Goal: Task Accomplishment & Management: Manage account settings

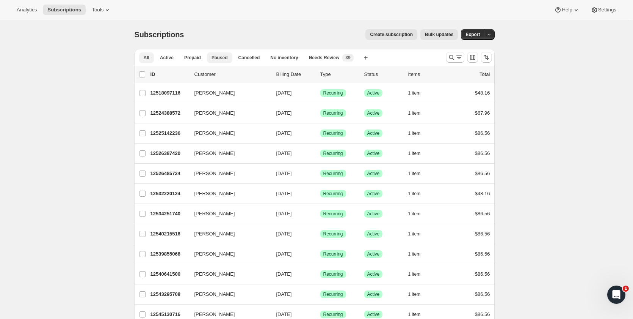
click at [222, 59] on span "Paused" at bounding box center [220, 58] width 16 height 6
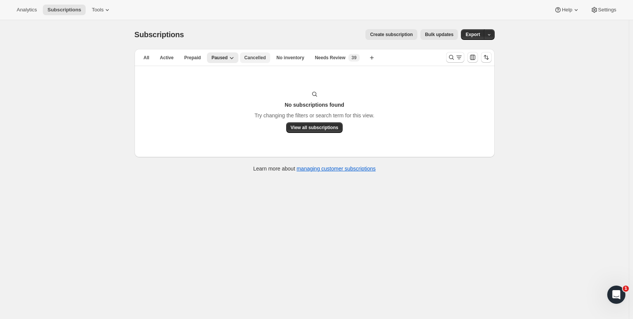
click at [252, 58] on span "Cancelled" at bounding box center [256, 58] width 22 height 6
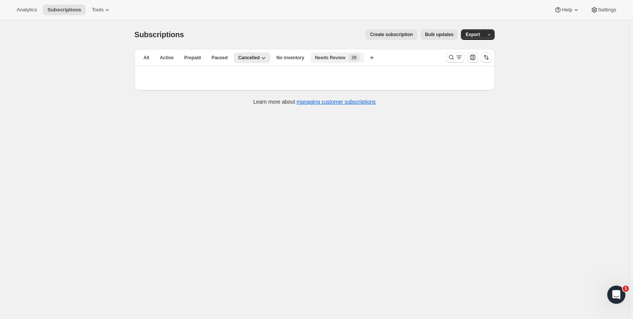
click at [322, 60] on span "Needs Review" at bounding box center [330, 58] width 31 height 6
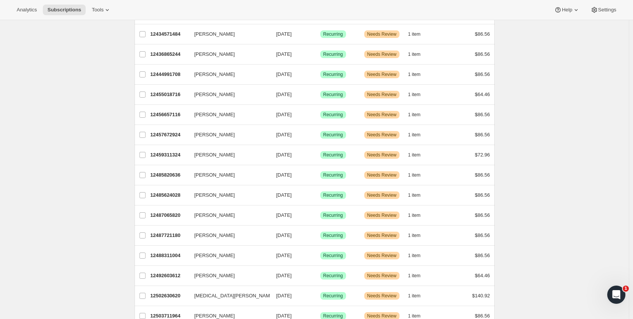
scroll to position [596, 0]
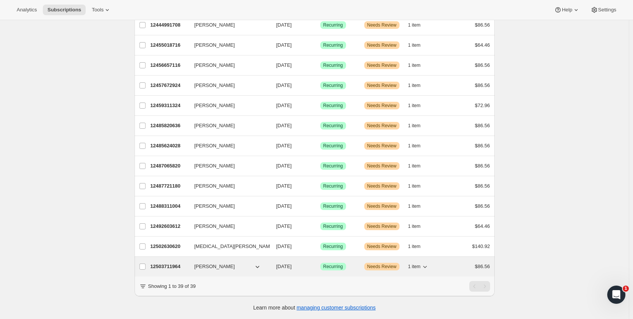
click at [378, 263] on span "Needs Review" at bounding box center [382, 266] width 29 height 6
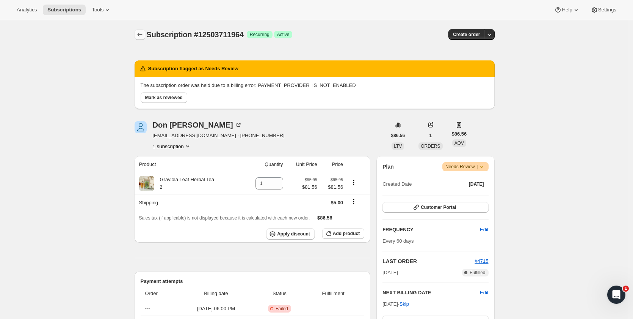
click at [141, 36] on icon "Subscriptions" at bounding box center [140, 35] width 8 height 8
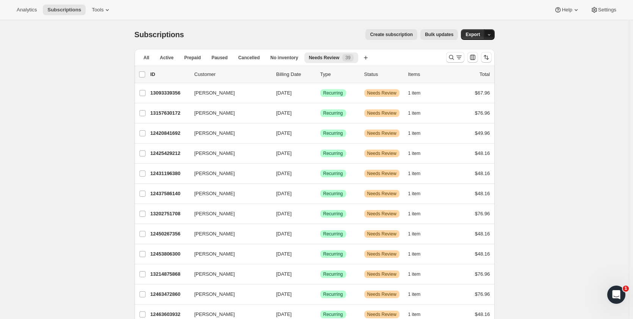
click at [492, 34] on icon "button" at bounding box center [489, 34] width 5 height 5
click at [188, 57] on span "Prepaid" at bounding box center [192, 58] width 17 height 6
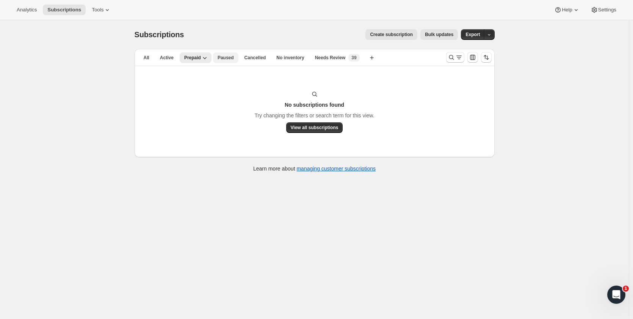
click at [220, 54] on button "Paused" at bounding box center [225, 57] width 25 height 11
click at [248, 59] on span "Cancelled" at bounding box center [256, 58] width 22 height 6
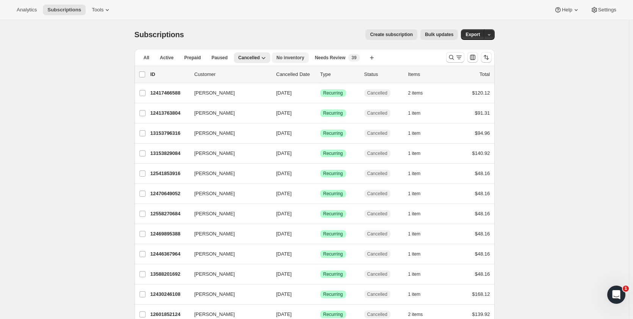
click at [284, 57] on span "No inventory" at bounding box center [291, 58] width 28 height 6
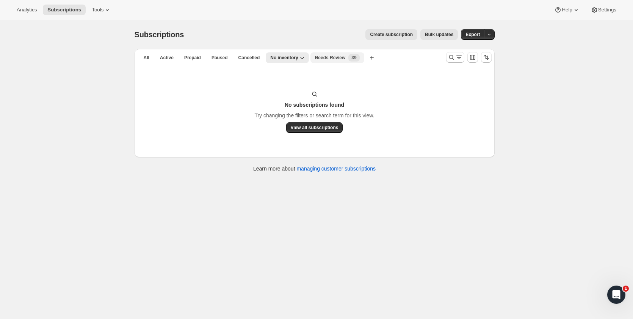
click at [318, 58] on span "Needs Review" at bounding box center [330, 58] width 31 height 6
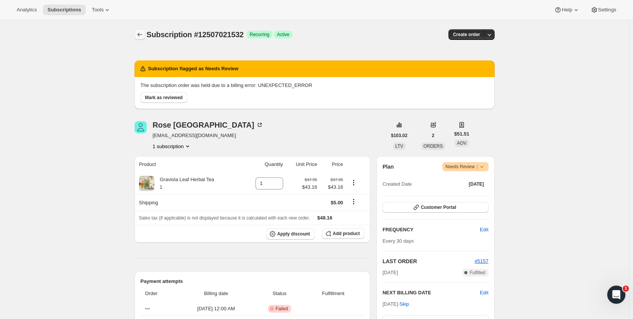
click at [144, 36] on icon "Subscriptions" at bounding box center [140, 35] width 8 height 8
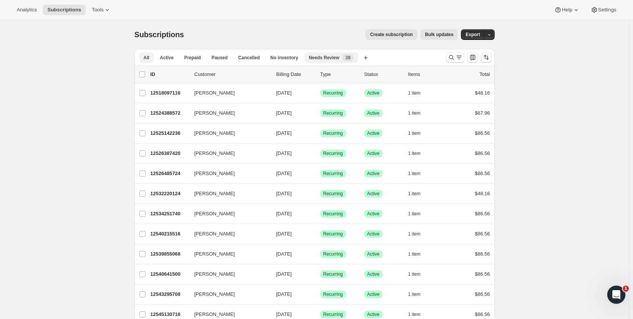
click at [319, 58] on span "Needs Review" at bounding box center [324, 58] width 31 height 6
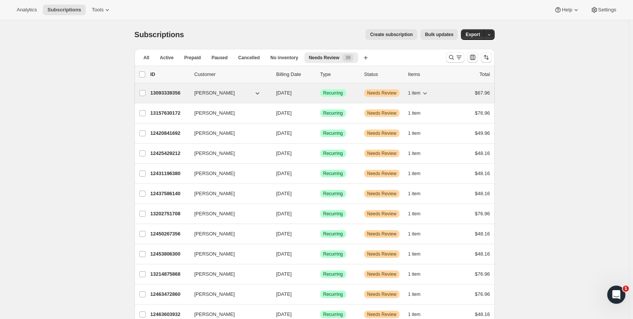
click at [159, 93] on p "13093339356" at bounding box center [170, 93] width 38 height 8
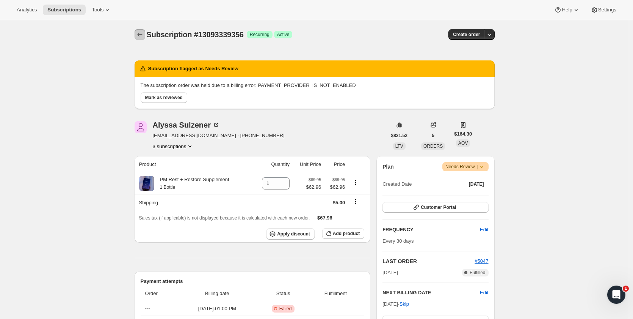
click at [141, 35] on icon "Subscriptions" at bounding box center [140, 35] width 8 height 8
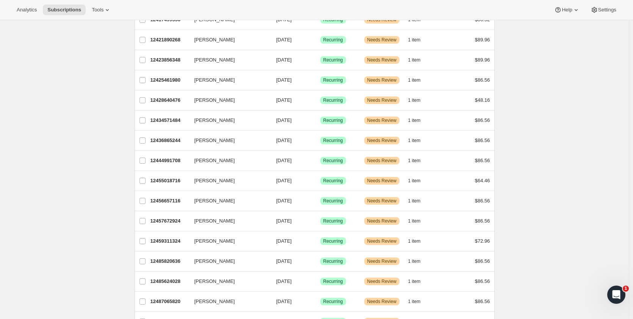
scroll to position [596, 0]
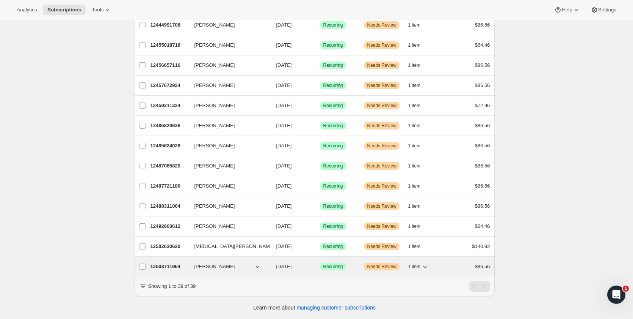
click at [211, 262] on span "[PERSON_NAME]" at bounding box center [215, 266] width 41 height 8
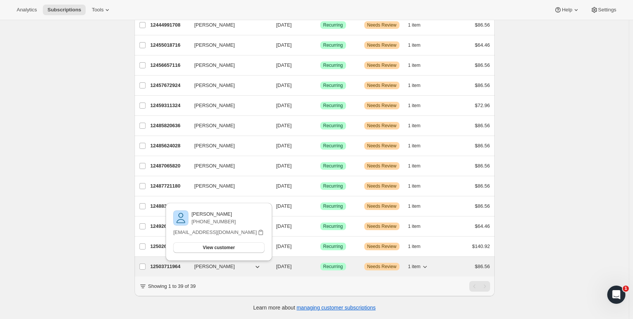
click at [172, 262] on p "12503711964" at bounding box center [170, 266] width 38 height 8
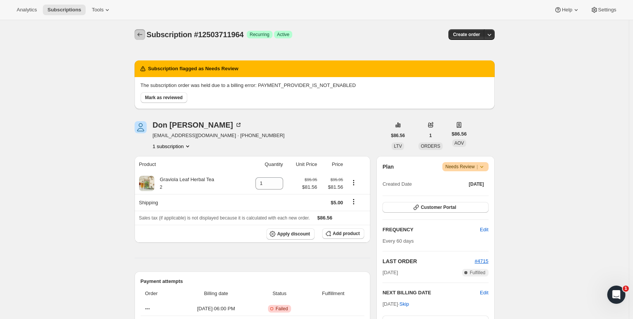
click at [144, 35] on icon "Subscriptions" at bounding box center [140, 35] width 8 height 8
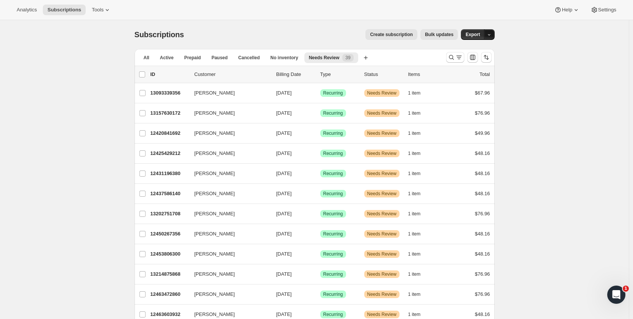
click at [491, 35] on icon "button" at bounding box center [489, 34] width 5 height 5
click at [470, 51] on span "Subscription data" at bounding box center [451, 50] width 38 height 6
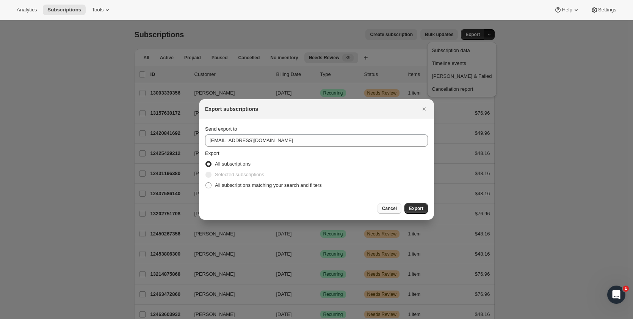
click at [384, 207] on span "Cancel" at bounding box center [389, 208] width 15 height 6
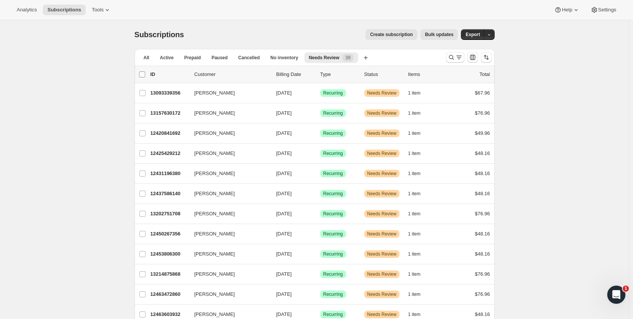
click at [143, 75] on input "0 selected" at bounding box center [142, 74] width 6 height 6
checkbox input "true"
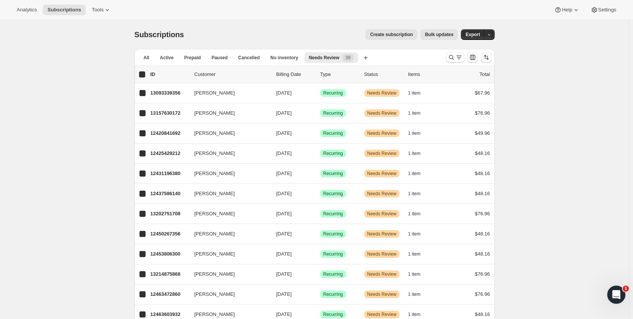
checkbox input "true"
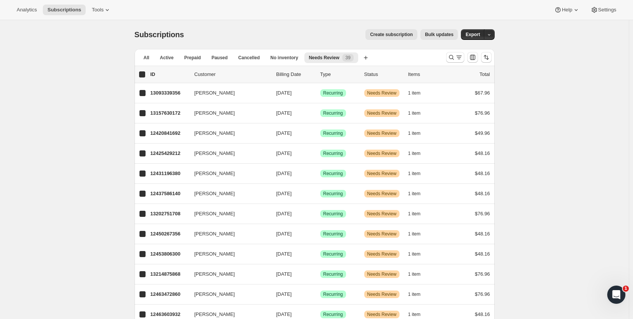
checkbox input "true"
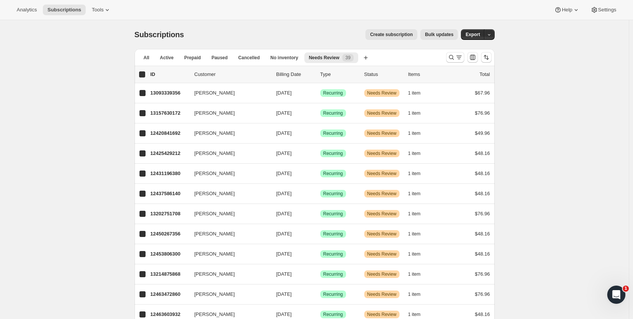
checkbox input "true"
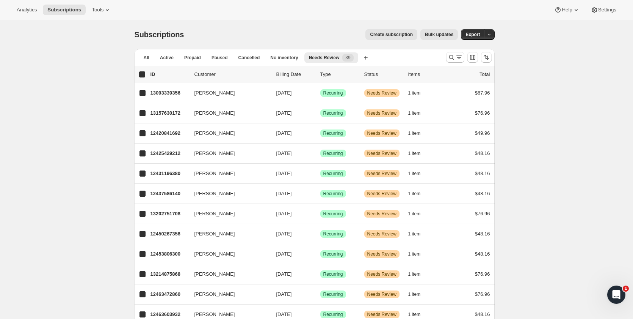
checkbox input "true"
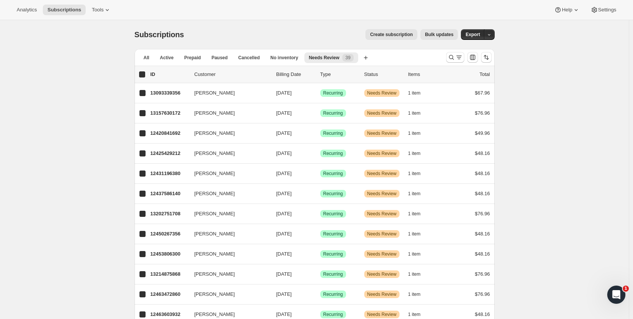
checkbox input "true"
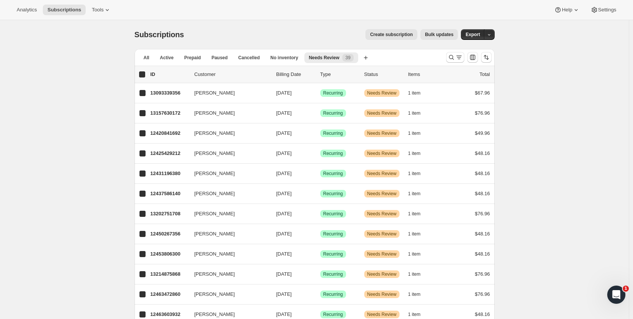
checkbox input "true"
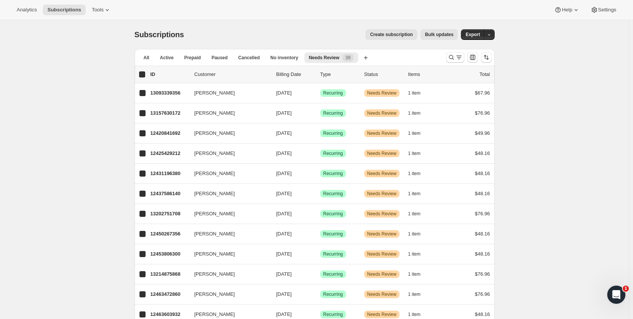
checkbox input "true"
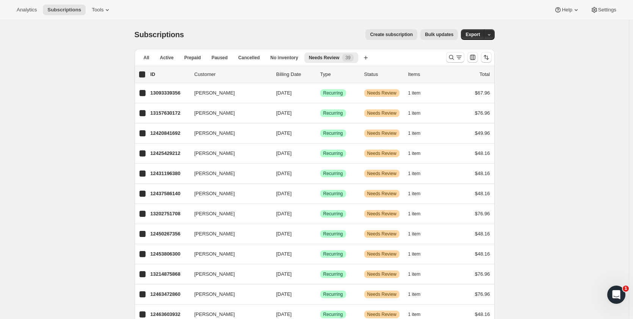
checkbox input "true"
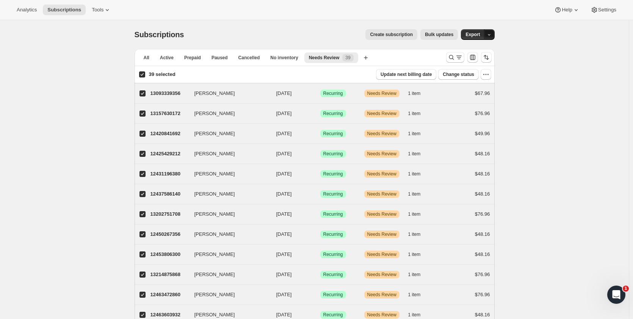
click at [493, 38] on button "button" at bounding box center [489, 34] width 11 height 11
click at [470, 48] on span "Subscription data" at bounding box center [451, 50] width 38 height 6
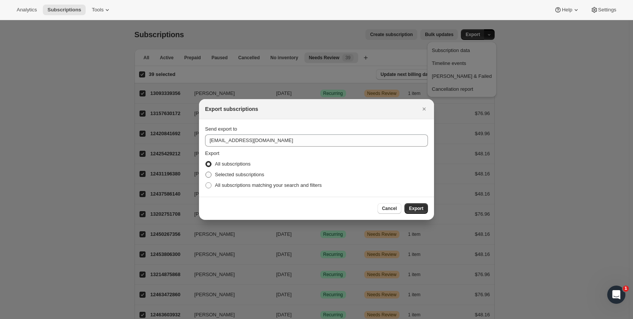
click at [208, 174] on span ":rqd:" at bounding box center [209, 174] width 6 height 6
click at [206, 172] on input "Selected subscriptions" at bounding box center [206, 171] width 0 height 0
radio input "true"
click at [418, 207] on span "Export" at bounding box center [416, 208] width 14 height 6
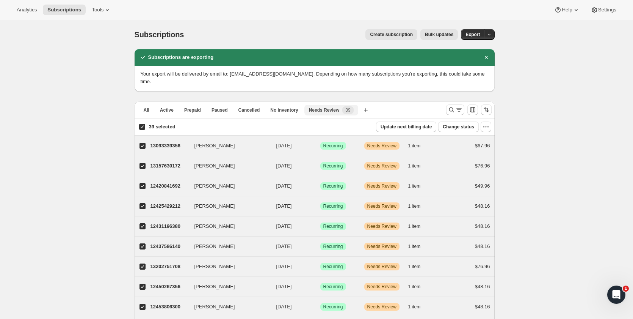
click at [323, 107] on span "Needs Review" at bounding box center [324, 110] width 31 height 6
click at [145, 124] on input "39 selected" at bounding box center [142, 127] width 6 height 6
checkbox input "false"
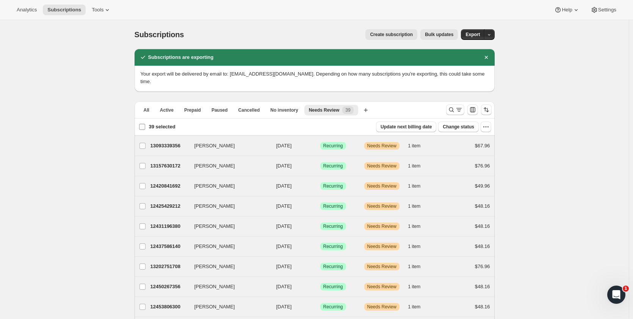
checkbox input "false"
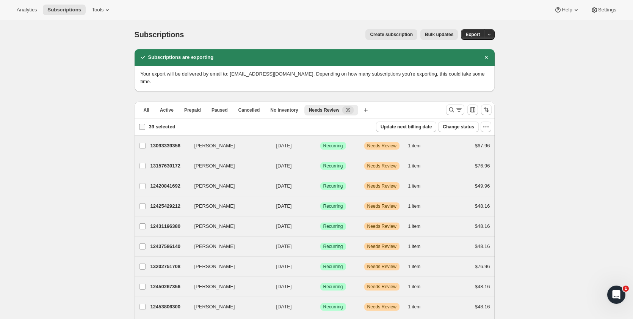
checkbox input "false"
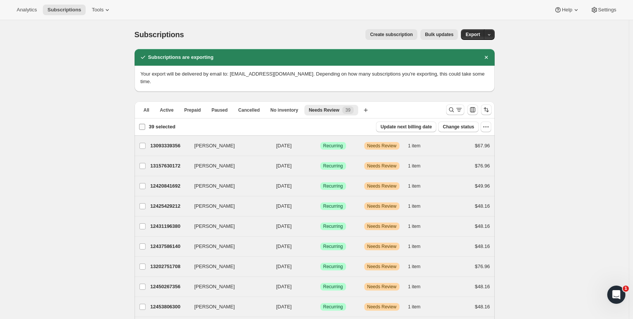
checkbox input "false"
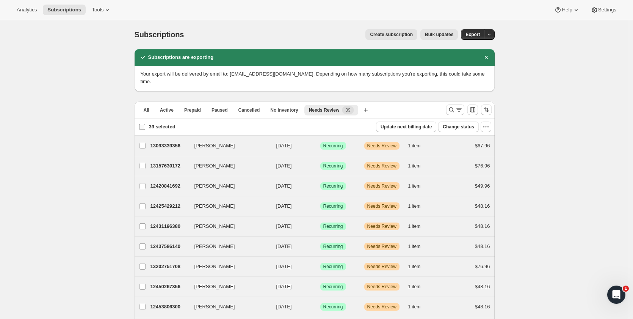
checkbox input "false"
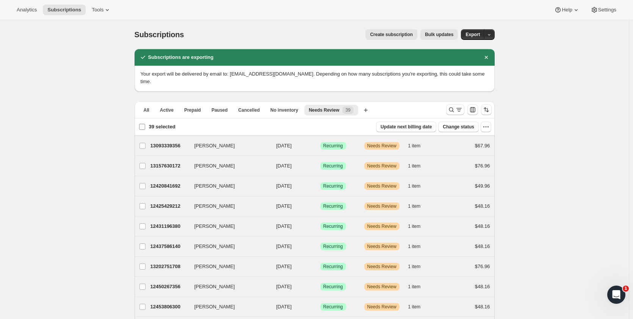
checkbox input "false"
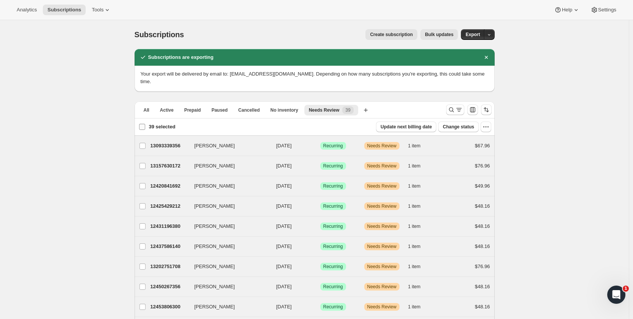
checkbox input "false"
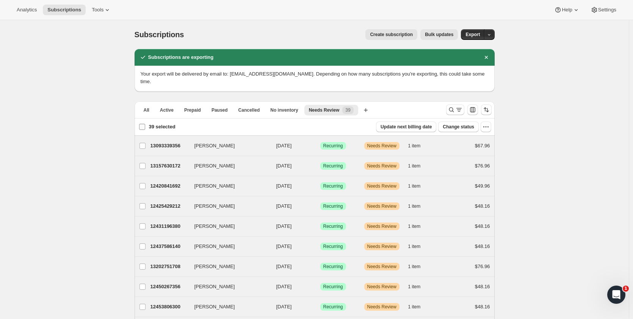
checkbox input "false"
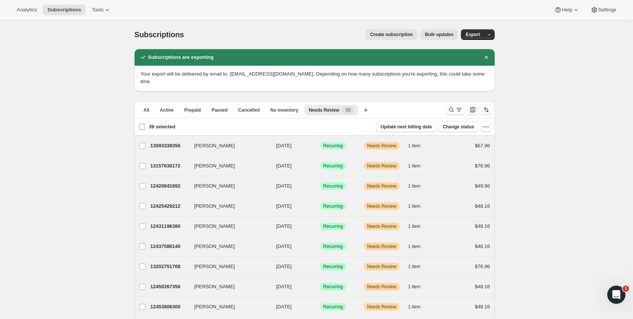
checkbox input "false"
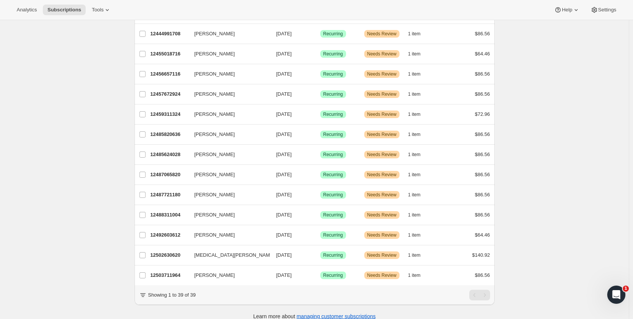
scroll to position [641, 0]
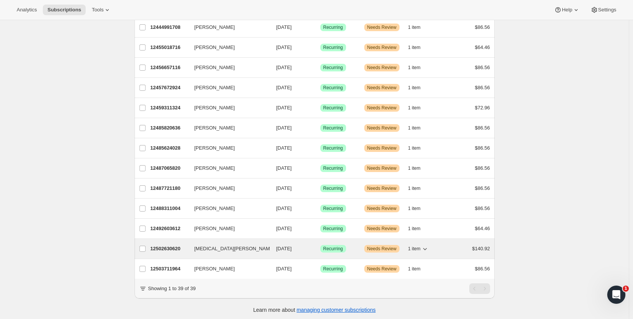
click at [168, 245] on p "12502630620" at bounding box center [170, 249] width 38 height 8
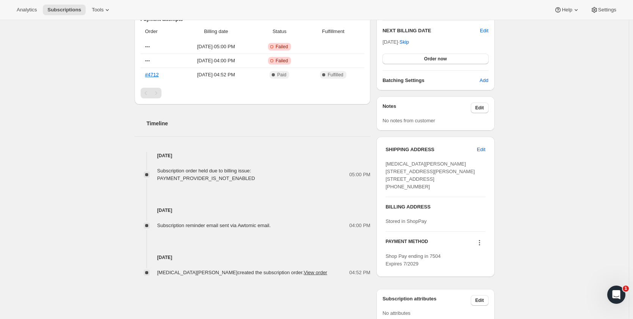
scroll to position [303, 0]
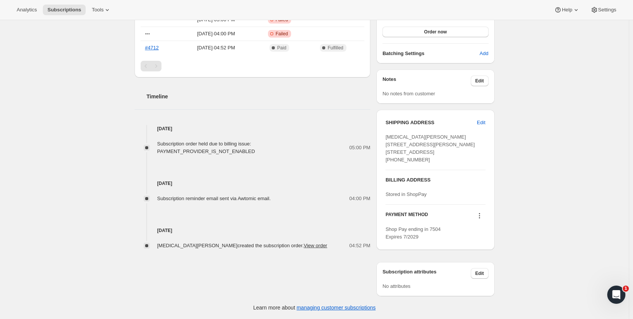
click at [483, 215] on icon at bounding box center [480, 216] width 8 height 8
click at [475, 242] on span "Send link to update card" at bounding box center [481, 245] width 53 height 6
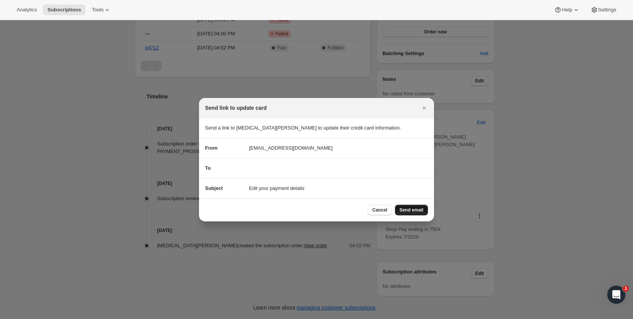
click at [418, 210] on span "Send email" at bounding box center [412, 210] width 24 height 6
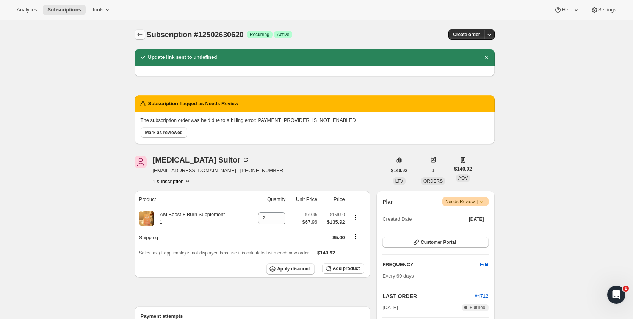
click at [143, 36] on icon "Subscriptions" at bounding box center [140, 35] width 8 height 8
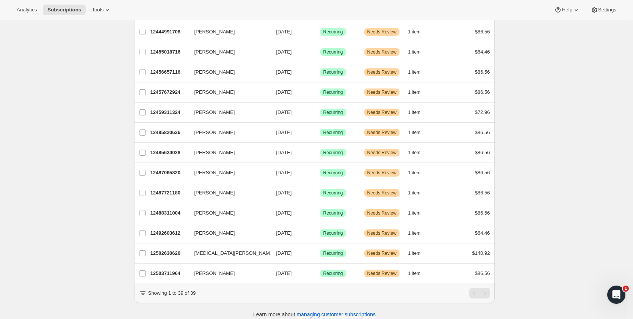
scroll to position [596, 0]
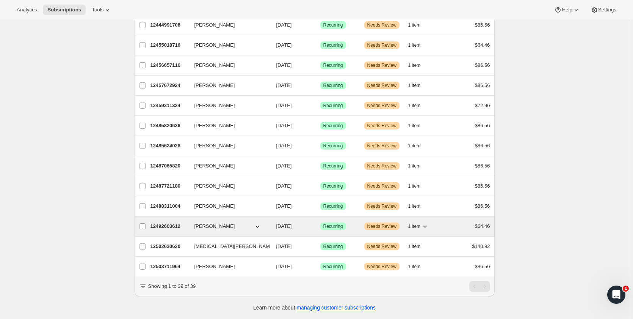
click at [168, 222] on p "12492603612" at bounding box center [170, 226] width 38 height 8
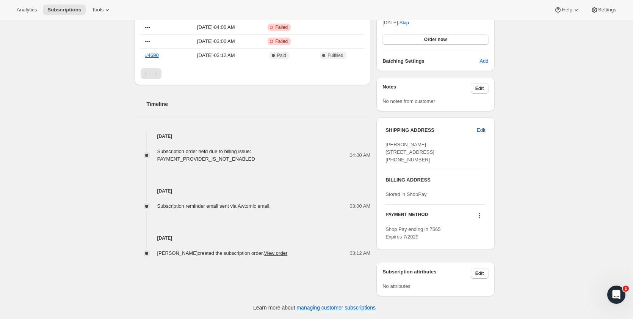
scroll to position [295, 0]
click at [480, 215] on icon at bounding box center [479, 215] width 1 height 1
click at [483, 242] on span "Send link to update card" at bounding box center [481, 245] width 53 height 6
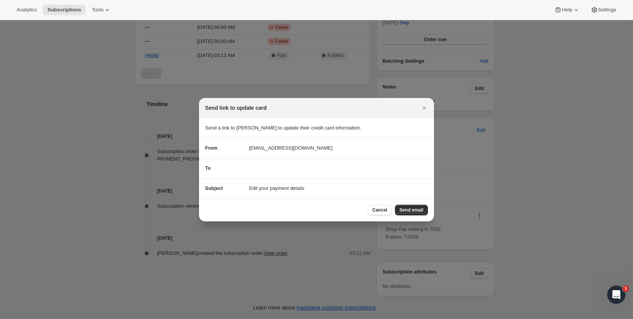
scroll to position [0, 0]
click at [407, 209] on span "Send email" at bounding box center [412, 210] width 24 height 6
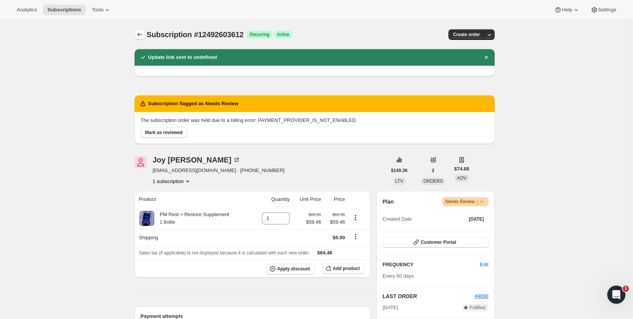
click at [141, 33] on icon "Subscriptions" at bounding box center [140, 35] width 8 height 8
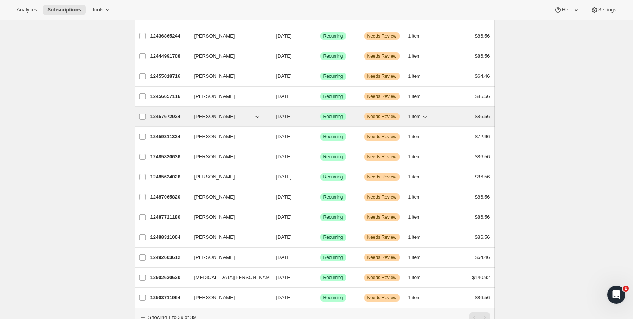
scroll to position [596, 0]
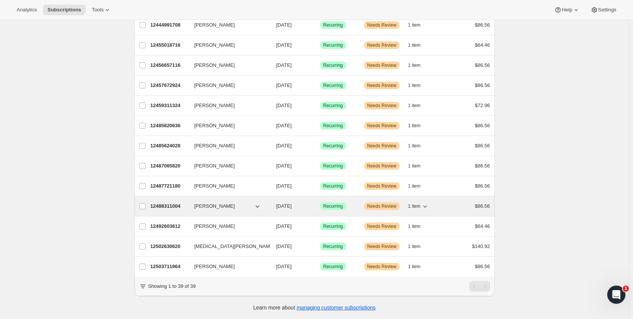
click at [176, 202] on p "12488311004" at bounding box center [170, 206] width 38 height 8
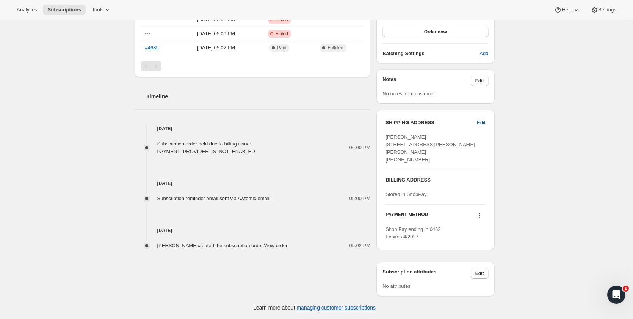
scroll to position [303, 0]
click at [482, 215] on icon at bounding box center [480, 216] width 8 height 8
click at [479, 242] on span "Send link to update card" at bounding box center [481, 245] width 53 height 6
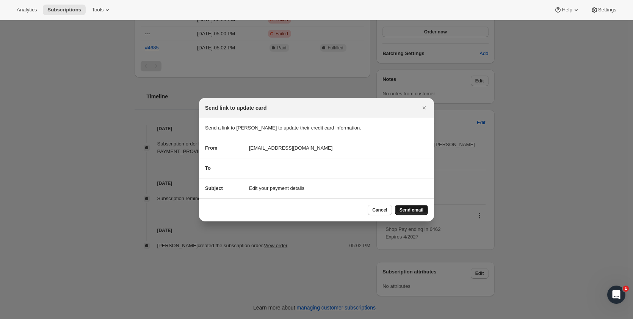
click at [413, 208] on span "Send email" at bounding box center [412, 210] width 24 height 6
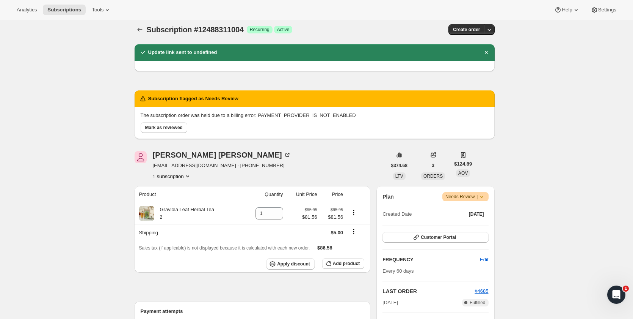
scroll to position [0, 0]
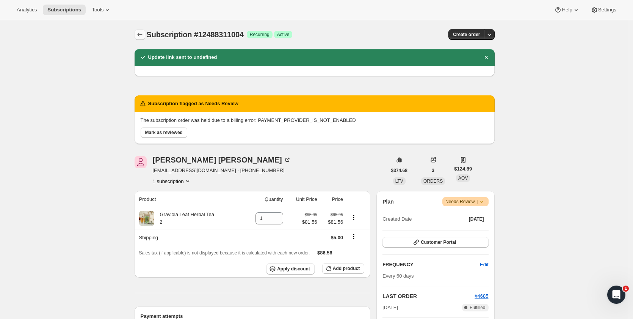
click at [139, 34] on icon "Subscriptions" at bounding box center [140, 35] width 8 height 8
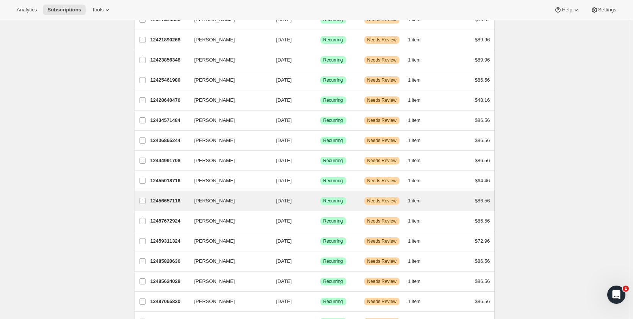
scroll to position [596, 0]
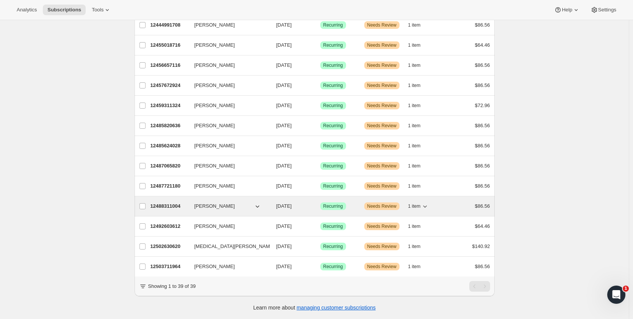
click at [157, 202] on p "12488311004" at bounding box center [170, 206] width 38 height 8
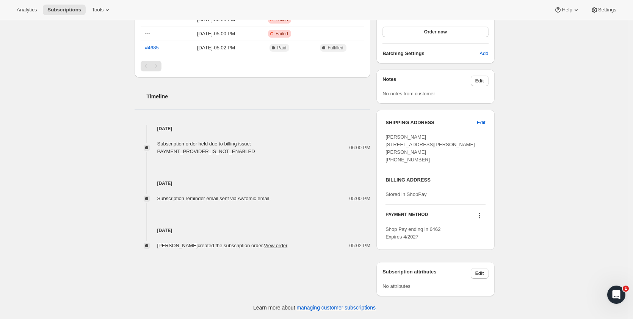
scroll to position [303, 0]
click at [481, 217] on icon at bounding box center [480, 216] width 8 height 8
click at [482, 242] on span "Send link to update card" at bounding box center [481, 245] width 53 height 6
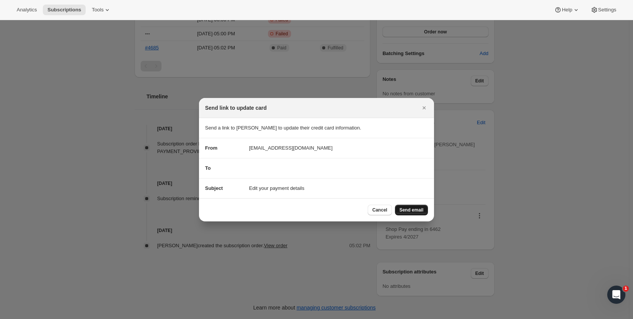
click at [415, 210] on span "Send email" at bounding box center [412, 210] width 24 height 6
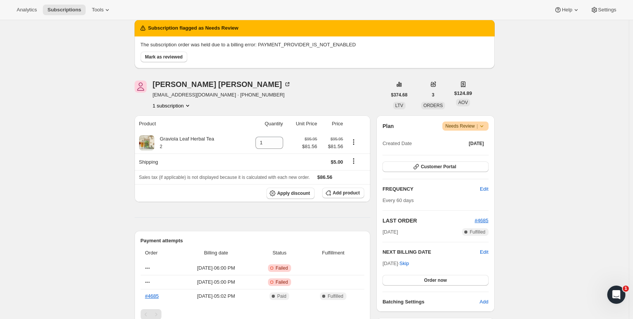
scroll to position [0, 0]
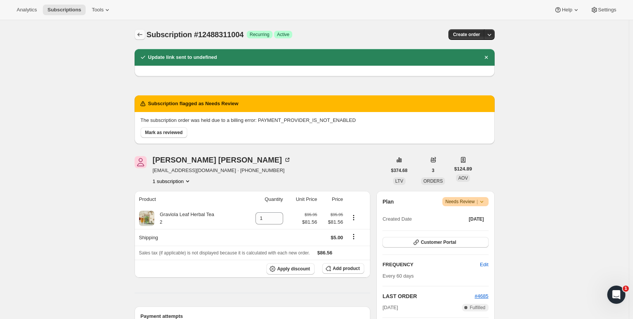
click at [143, 33] on icon "Subscriptions" at bounding box center [140, 35] width 8 height 8
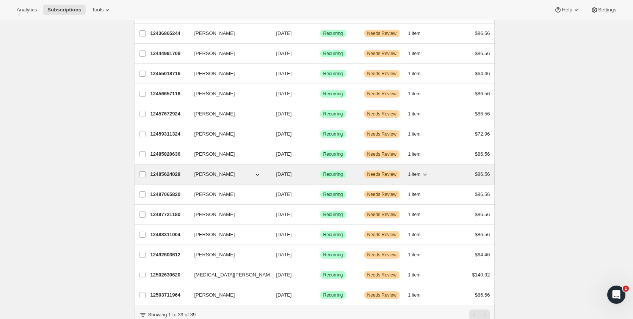
scroll to position [596, 0]
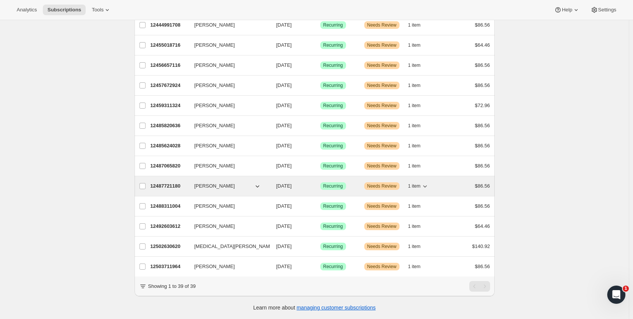
click at [174, 182] on p "12487721180" at bounding box center [170, 186] width 38 height 8
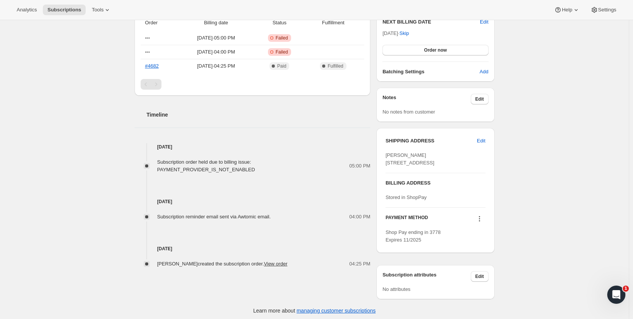
scroll to position [288, 0]
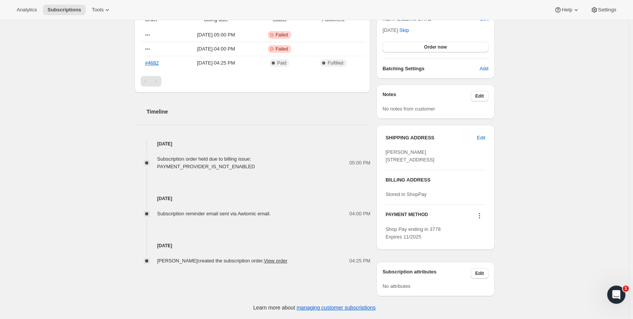
click at [480, 216] on icon at bounding box center [479, 215] width 1 height 1
click at [481, 242] on span "Send link to update card" at bounding box center [481, 245] width 53 height 6
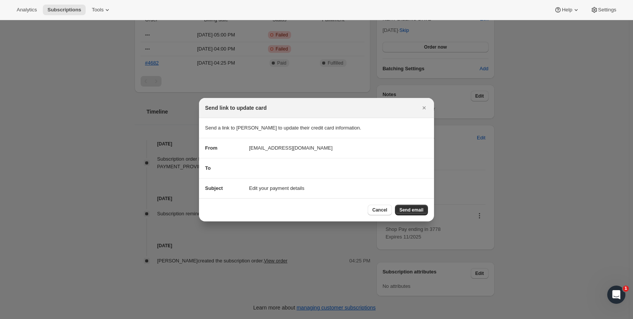
scroll to position [0, 0]
click at [413, 209] on span "Send email" at bounding box center [412, 210] width 24 height 6
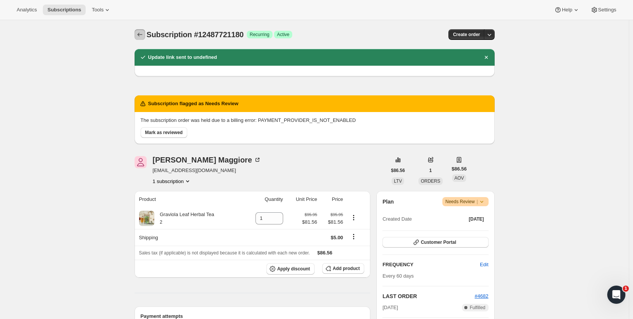
click at [142, 37] on icon "Subscriptions" at bounding box center [140, 35] width 8 height 8
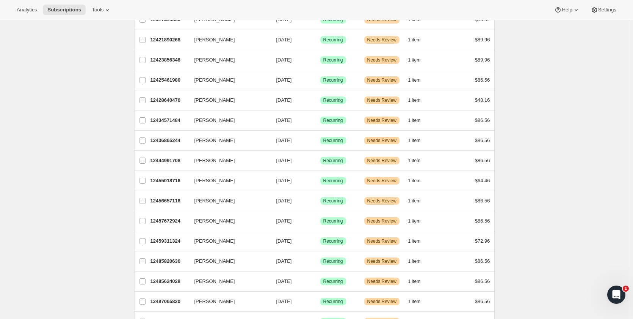
scroll to position [596, 0]
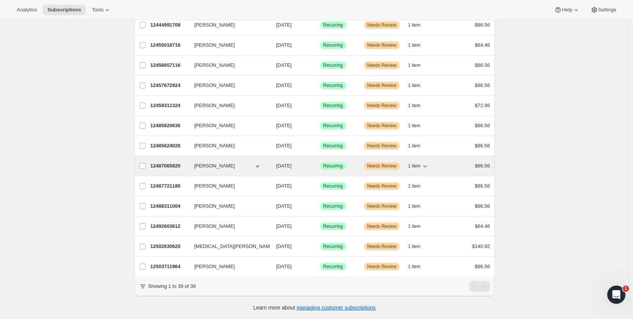
click at [174, 162] on p "12487065820" at bounding box center [170, 166] width 38 height 8
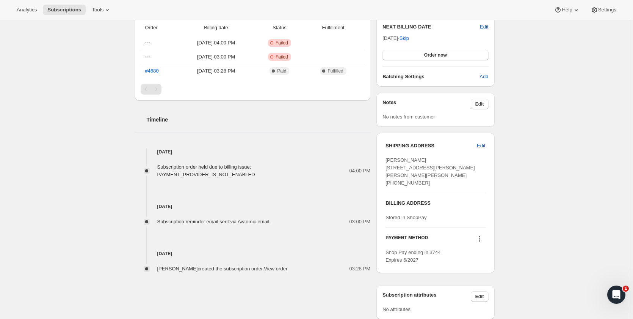
scroll to position [295, 0]
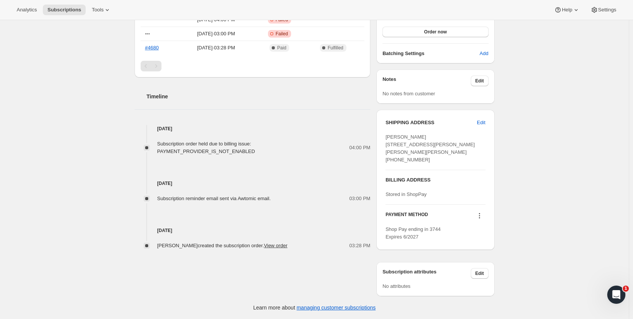
click at [478, 215] on icon at bounding box center [480, 216] width 8 height 8
click at [480, 234] on span "Send link to update card" at bounding box center [481, 237] width 53 height 6
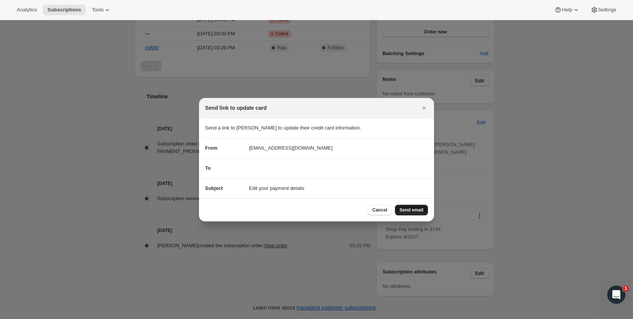
click at [418, 210] on span "Send email" at bounding box center [412, 210] width 24 height 6
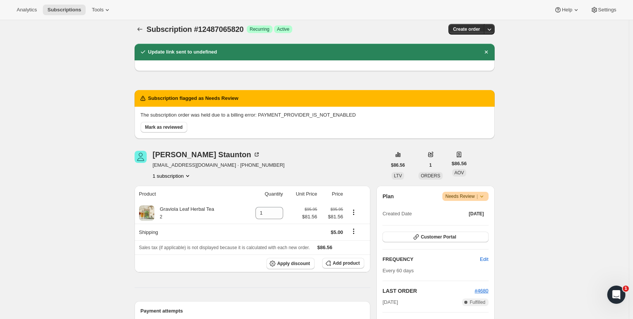
scroll to position [0, 0]
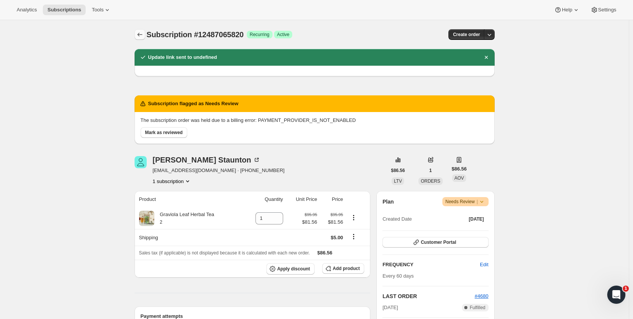
click at [139, 35] on icon "Subscriptions" at bounding box center [140, 35] width 8 height 8
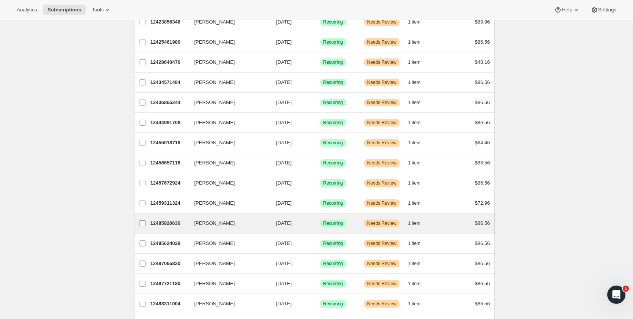
scroll to position [596, 0]
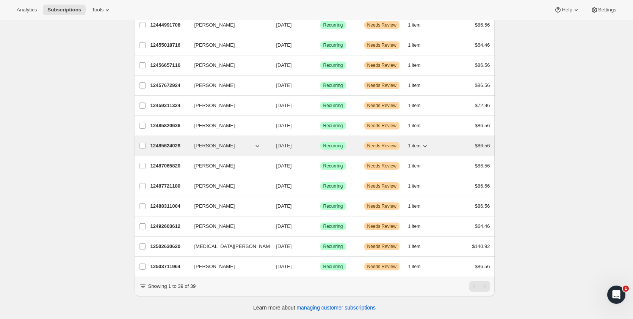
click at [171, 142] on p "12485624028" at bounding box center [170, 146] width 38 height 8
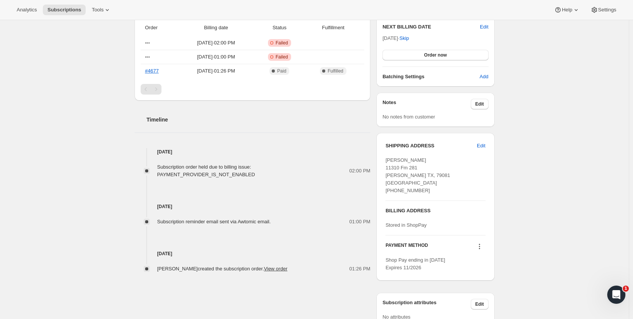
scroll to position [295, 0]
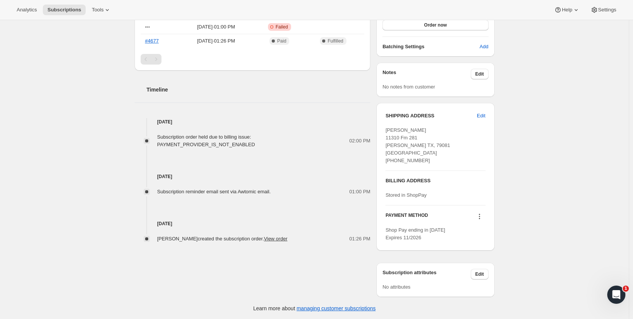
click at [482, 215] on icon at bounding box center [480, 216] width 8 height 8
click at [479, 228] on span "Send link to update card" at bounding box center [481, 231] width 53 height 6
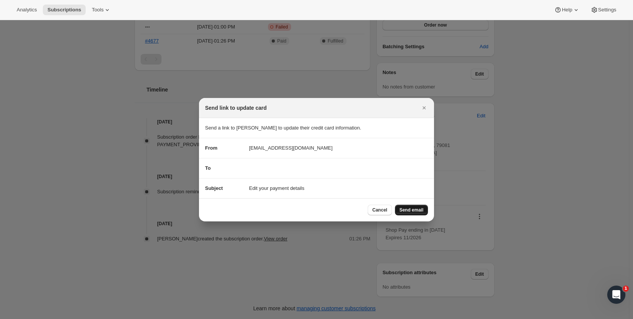
click at [410, 210] on span "Send email" at bounding box center [412, 210] width 24 height 6
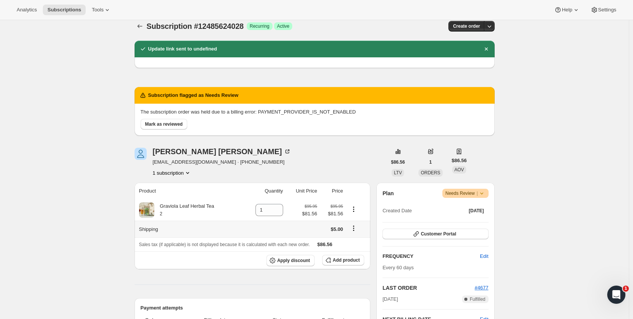
scroll to position [0, 0]
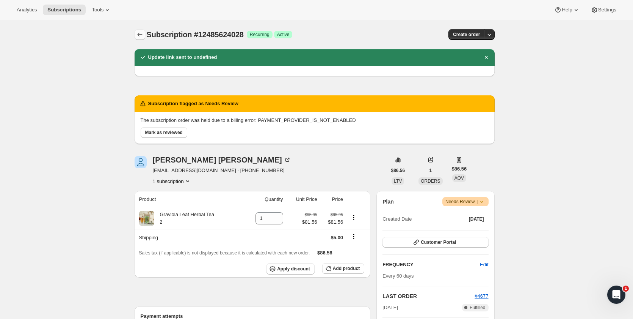
click at [139, 35] on icon "Subscriptions" at bounding box center [140, 35] width 8 height 8
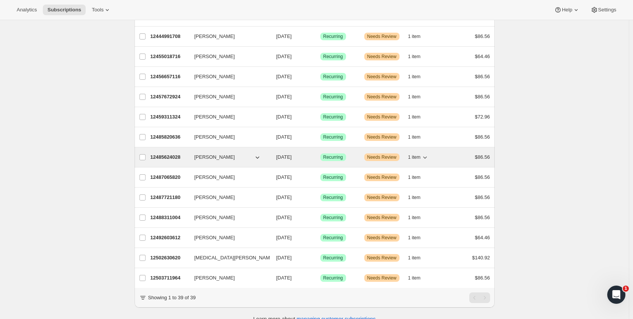
scroll to position [596, 0]
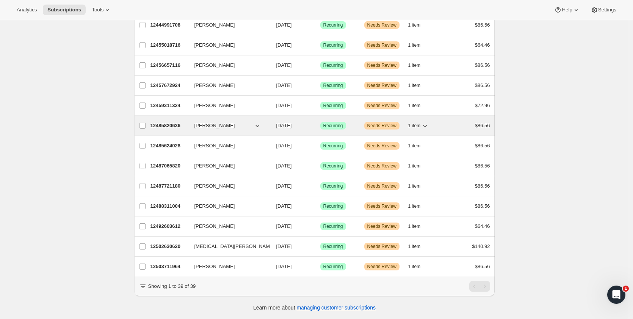
click at [167, 122] on p "12485820636" at bounding box center [170, 126] width 38 height 8
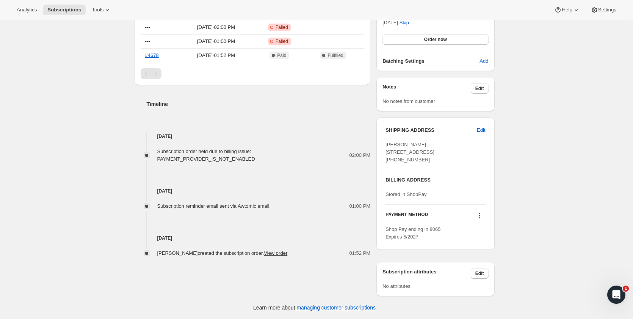
scroll to position [295, 0]
click at [481, 216] on icon at bounding box center [480, 216] width 8 height 8
click at [476, 242] on span "Send link to update card" at bounding box center [481, 245] width 53 height 6
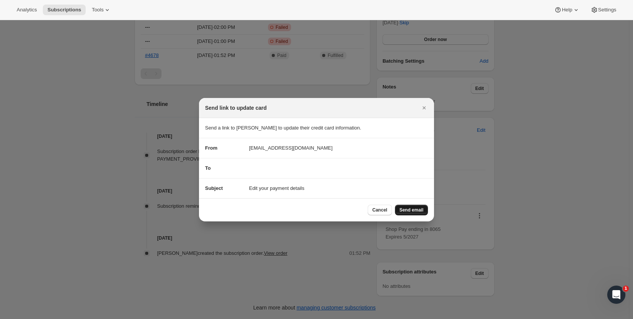
click at [405, 207] on span "Send email" at bounding box center [412, 210] width 24 height 6
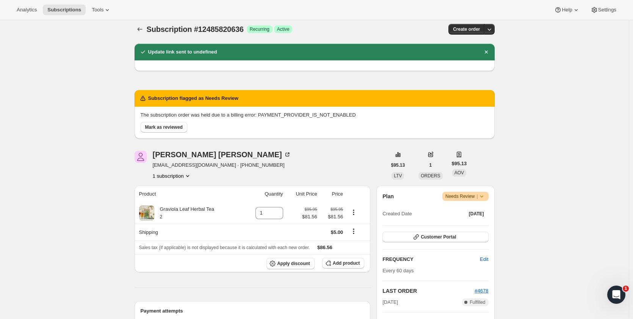
scroll to position [0, 0]
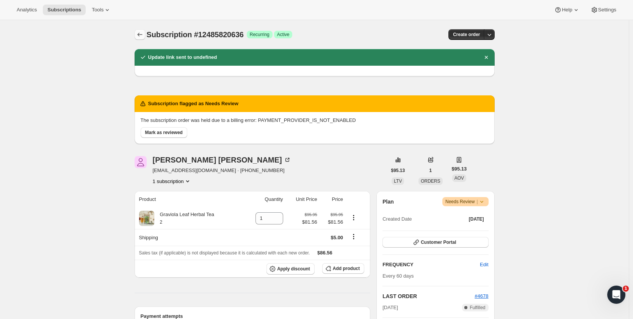
click at [139, 35] on icon "Subscriptions" at bounding box center [140, 35] width 8 height 8
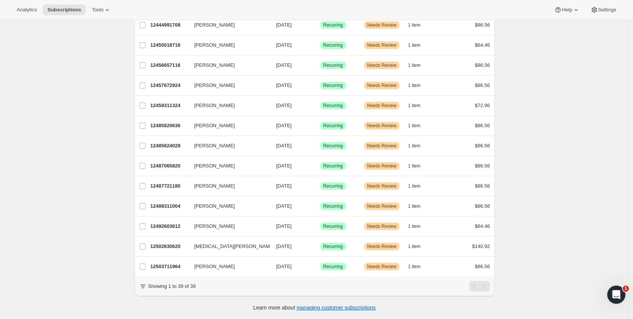
scroll to position [596, 0]
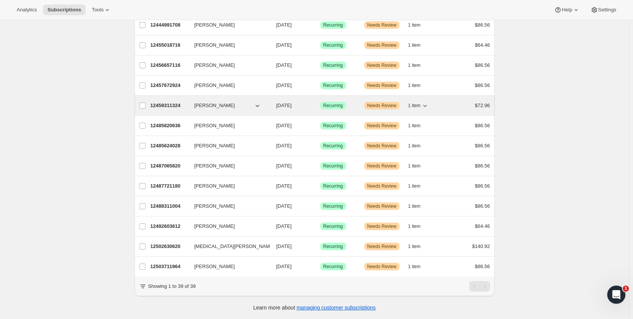
click at [166, 102] on p "12459311324" at bounding box center [170, 106] width 38 height 8
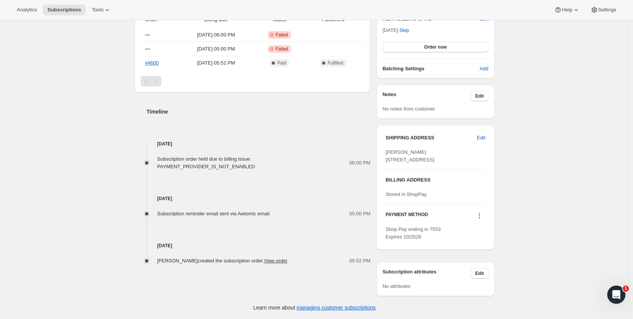
scroll to position [288, 0]
click at [480, 214] on icon at bounding box center [479, 213] width 1 height 1
click at [481, 242] on span "Send link to update card" at bounding box center [481, 245] width 53 height 6
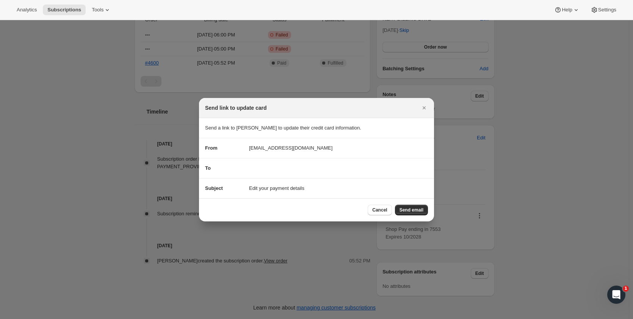
scroll to position [0, 0]
click at [409, 208] on span "Send email" at bounding box center [412, 210] width 24 height 6
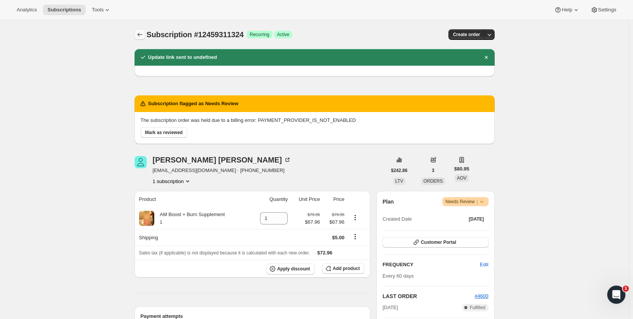
click at [140, 36] on icon "Subscriptions" at bounding box center [140, 35] width 8 height 8
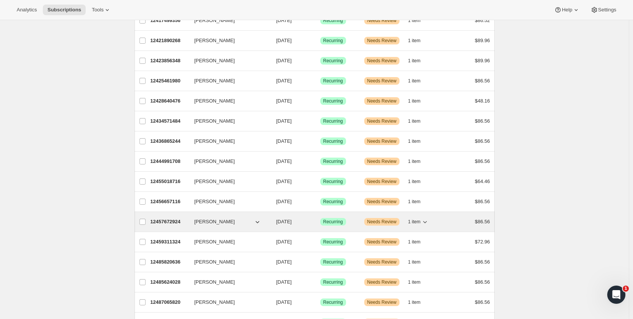
scroll to position [493, 0]
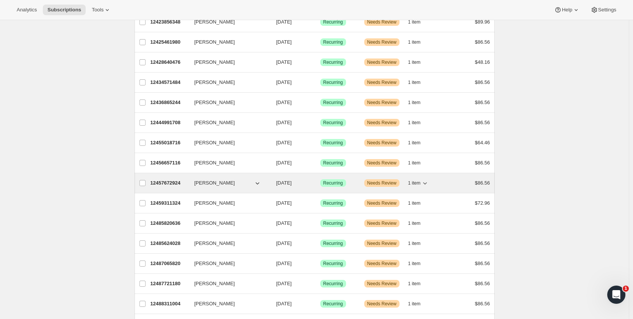
click at [172, 182] on p "12457672924" at bounding box center [170, 183] width 38 height 8
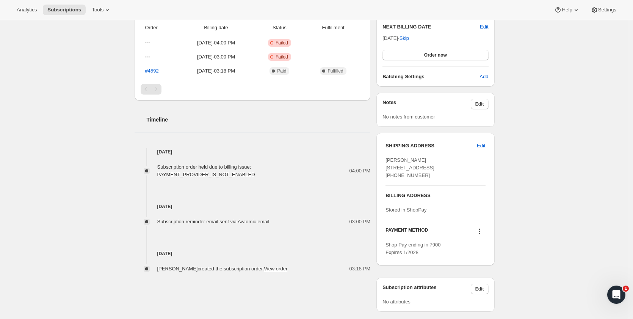
scroll to position [303, 0]
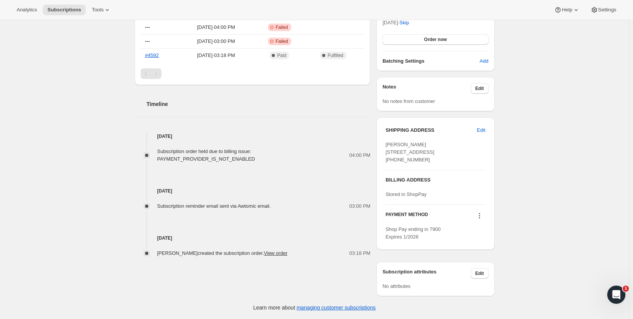
click at [480, 215] on icon at bounding box center [480, 216] width 8 height 8
click at [481, 250] on span "Send link to update card" at bounding box center [481, 253] width 53 height 6
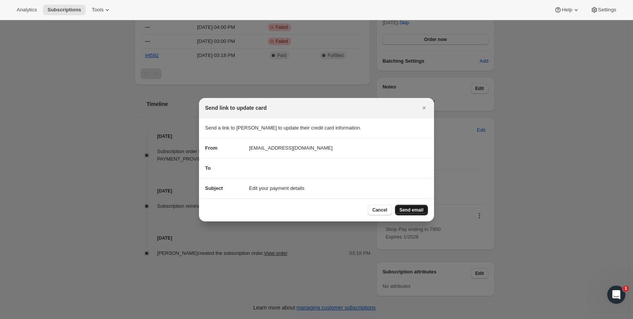
click at [409, 206] on button "Send email" at bounding box center [411, 209] width 33 height 11
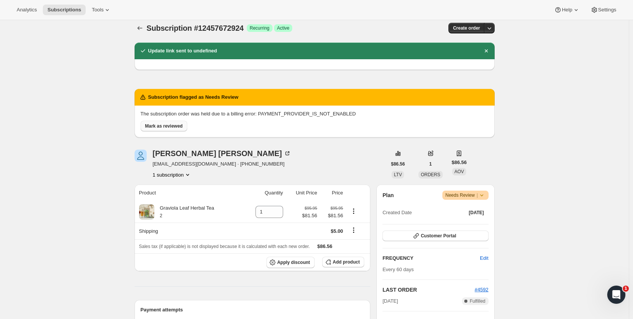
scroll to position [0, 0]
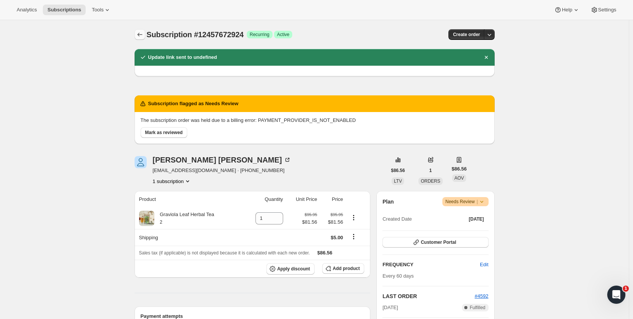
click at [140, 33] on icon "Subscriptions" at bounding box center [140, 35] width 8 height 8
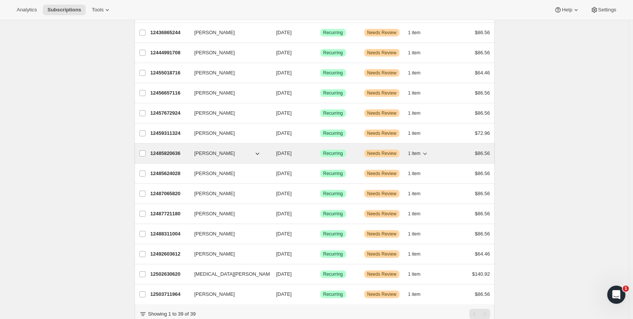
scroll to position [558, 0]
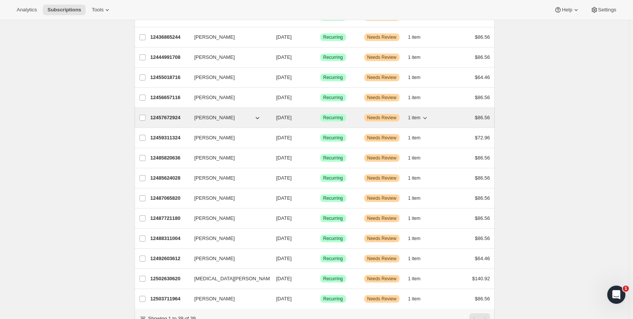
click at [171, 119] on p "12457672924" at bounding box center [170, 118] width 38 height 8
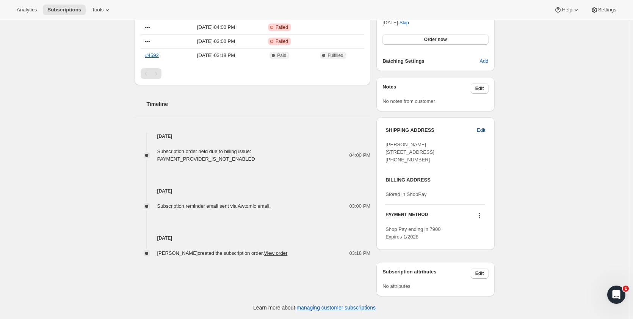
scroll to position [303, 0]
click at [481, 213] on icon at bounding box center [480, 216] width 8 height 8
click at [484, 250] on span "Send link to update card" at bounding box center [481, 253] width 53 height 6
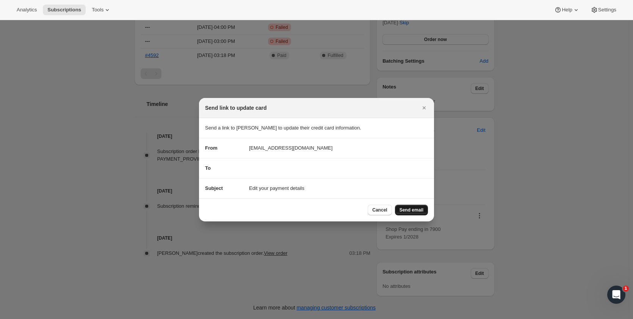
click at [415, 208] on span "Send email" at bounding box center [412, 210] width 24 height 6
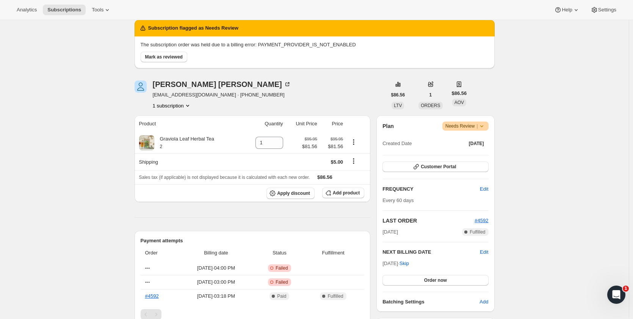
scroll to position [0, 0]
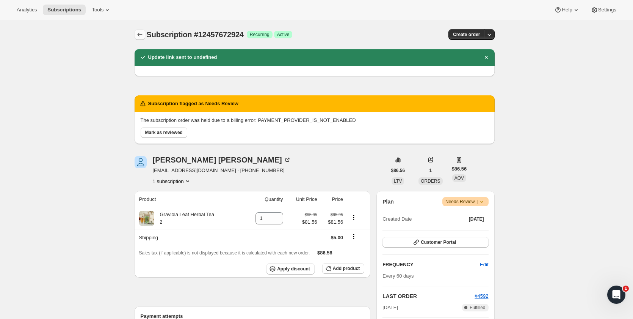
click at [141, 36] on icon "Subscriptions" at bounding box center [140, 35] width 8 height 8
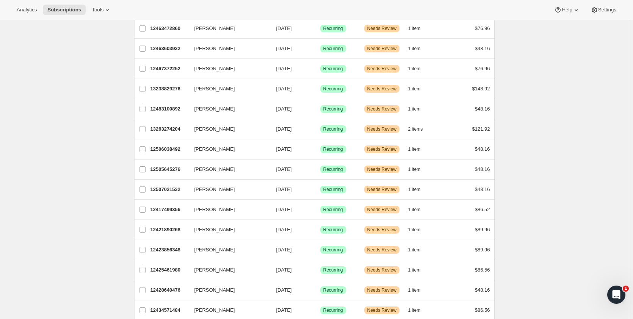
scroll to position [493, 0]
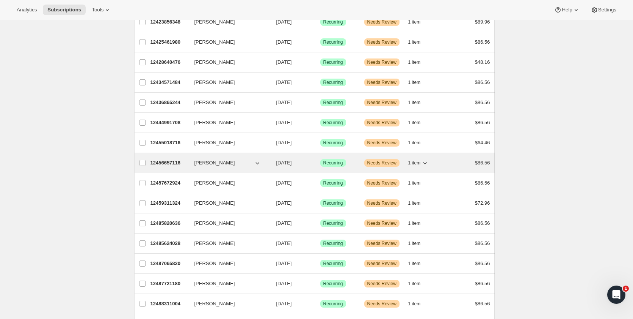
click at [173, 163] on p "12456657116" at bounding box center [170, 163] width 38 height 8
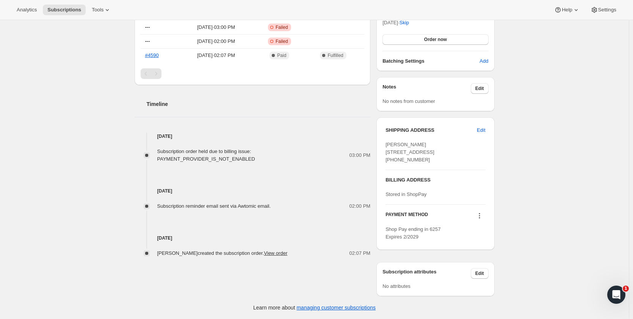
scroll to position [295, 0]
click at [480, 216] on icon at bounding box center [479, 215] width 1 height 1
click at [481, 242] on span "Send link to update card" at bounding box center [481, 245] width 53 height 6
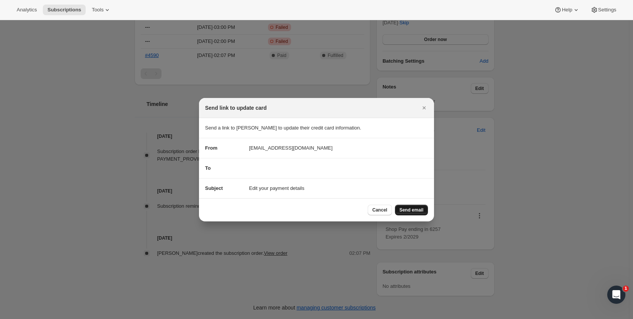
click at [402, 207] on span "Send email" at bounding box center [412, 210] width 24 height 6
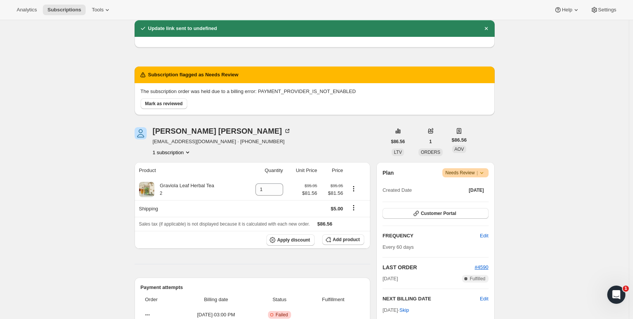
scroll to position [0, 0]
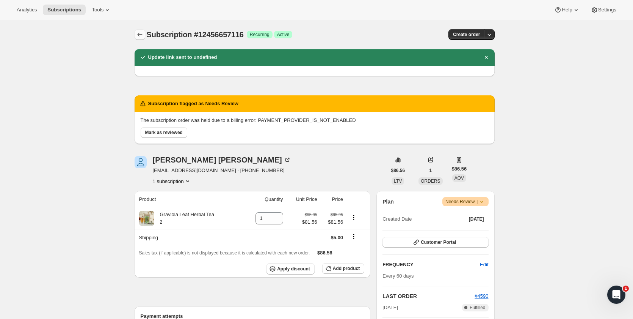
click at [144, 35] on icon "Subscriptions" at bounding box center [140, 35] width 8 height 8
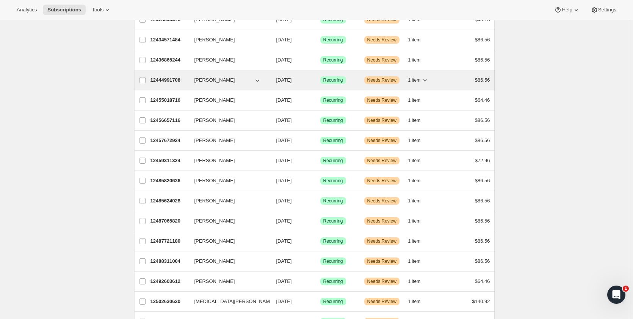
scroll to position [520, 0]
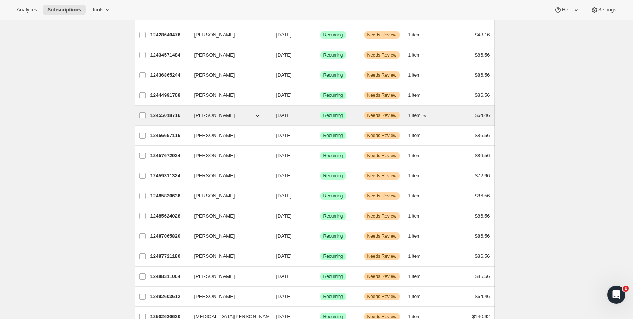
click at [165, 116] on p "12455018716" at bounding box center [170, 116] width 38 height 8
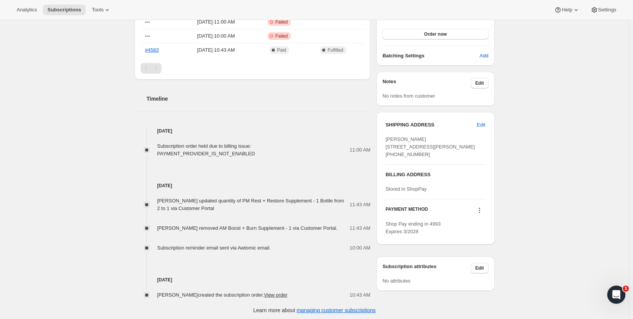
scroll to position [295, 0]
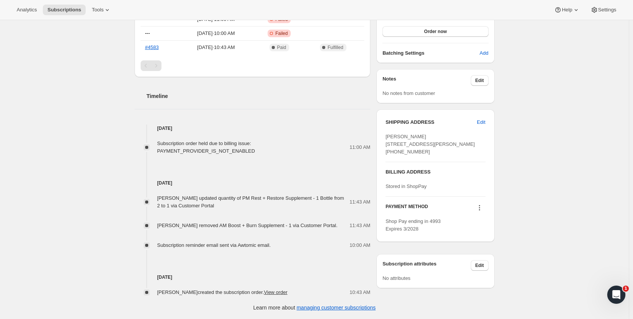
click at [482, 211] on icon at bounding box center [480, 208] width 8 height 8
click at [484, 234] on span "Send link to update card" at bounding box center [481, 237] width 53 height 6
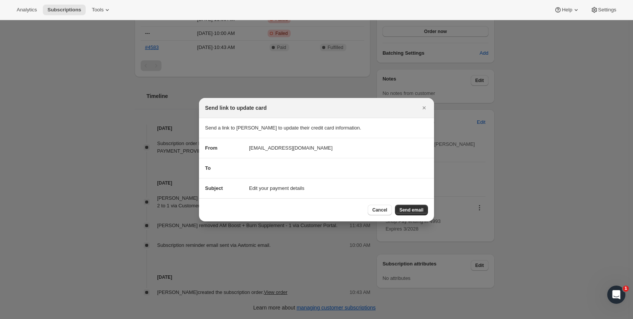
scroll to position [0, 0]
click at [419, 209] on span "Send email" at bounding box center [412, 210] width 24 height 6
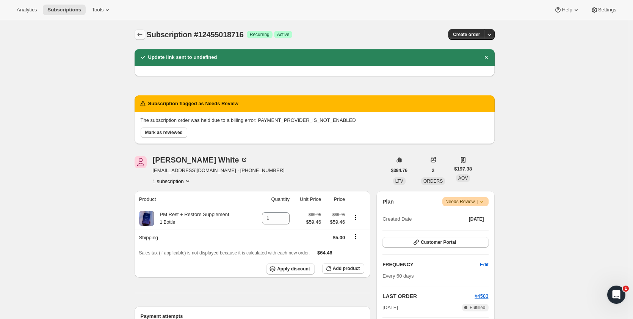
click at [143, 34] on icon "Subscriptions" at bounding box center [140, 35] width 8 height 8
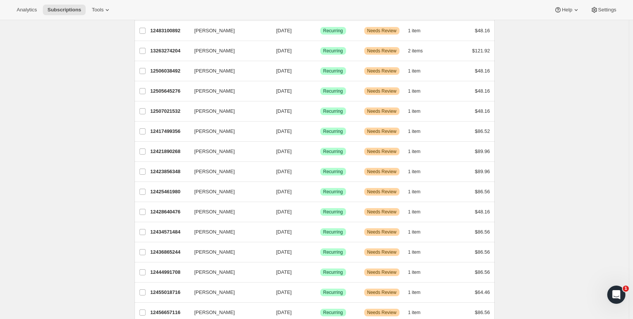
scroll to position [379, 0]
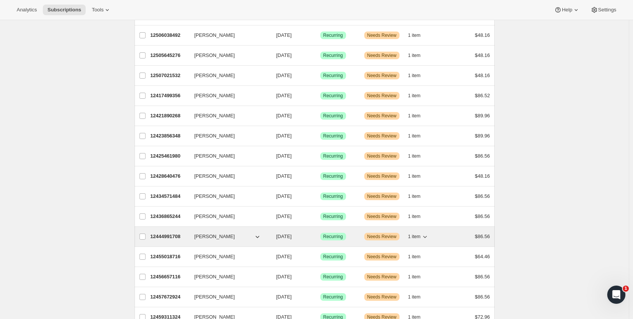
click at [175, 236] on p "12444991708" at bounding box center [170, 237] width 38 height 8
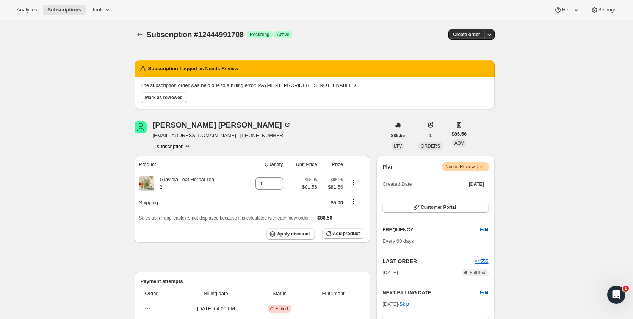
scroll to position [266, 0]
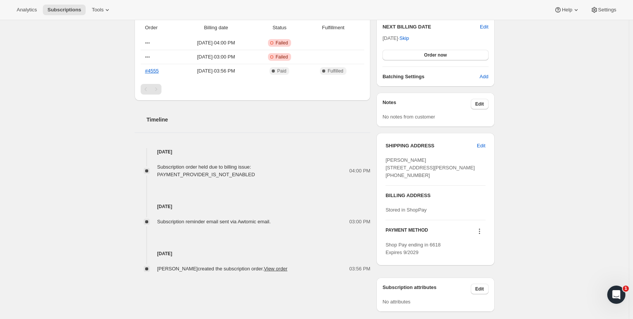
click at [482, 235] on icon at bounding box center [480, 231] width 8 height 8
click at [481, 258] on span "Send link to update card" at bounding box center [481, 261] width 53 height 6
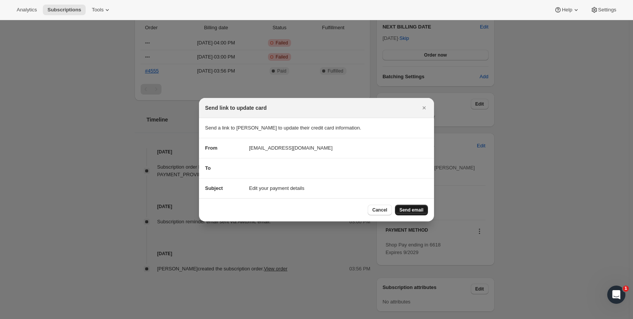
click at [416, 210] on span "Send email" at bounding box center [412, 210] width 24 height 6
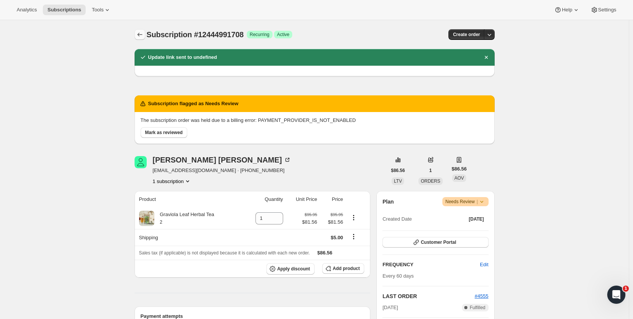
click at [140, 35] on icon "Subscriptions" at bounding box center [139, 35] width 5 height 4
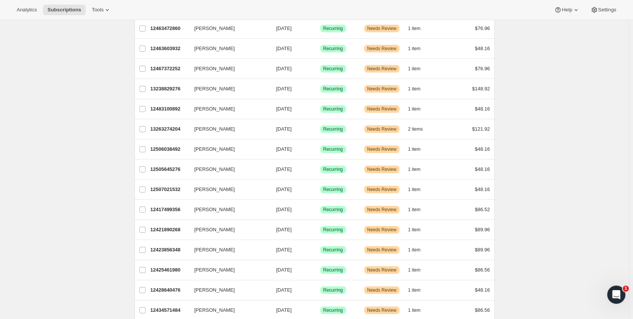
scroll to position [341, 0]
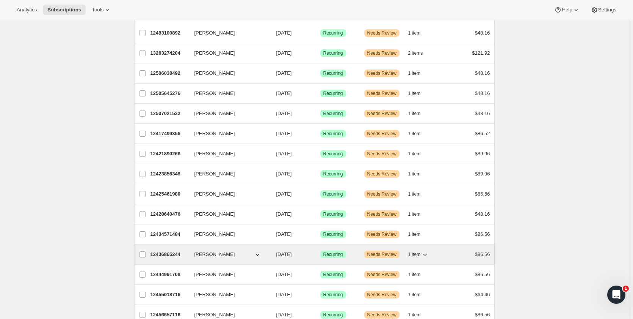
click at [168, 255] on p "12436865244" at bounding box center [170, 254] width 38 height 8
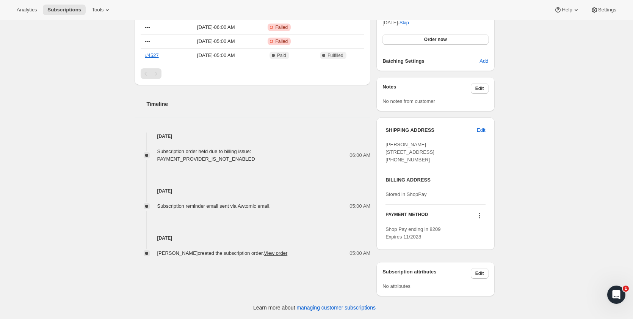
scroll to position [295, 0]
click at [480, 216] on icon at bounding box center [479, 215] width 1 height 1
click at [482, 242] on span "Send link to update card" at bounding box center [481, 245] width 53 height 6
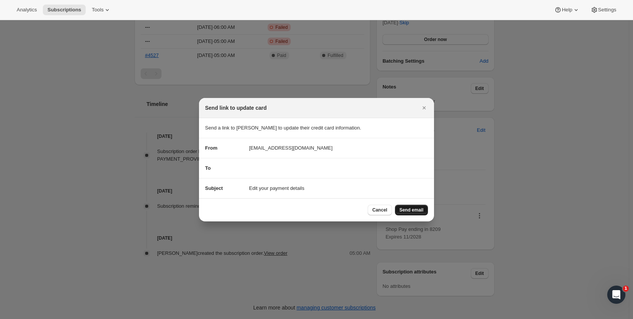
click at [407, 208] on span "Send email" at bounding box center [412, 210] width 24 height 6
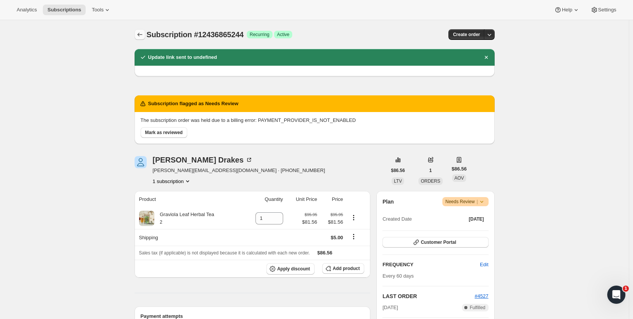
click at [140, 33] on icon "Subscriptions" at bounding box center [140, 35] width 8 height 8
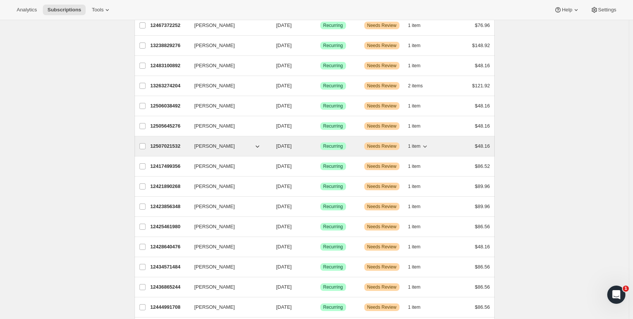
scroll to position [341, 0]
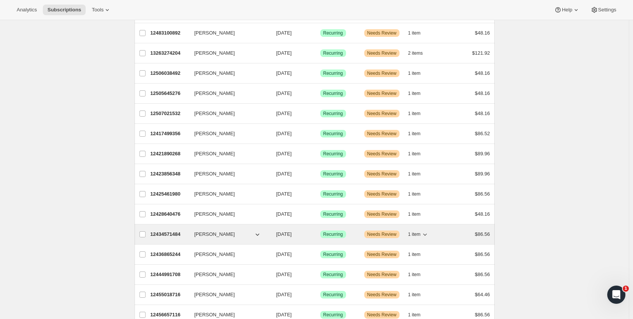
click at [167, 235] on p "12434571484" at bounding box center [170, 234] width 38 height 8
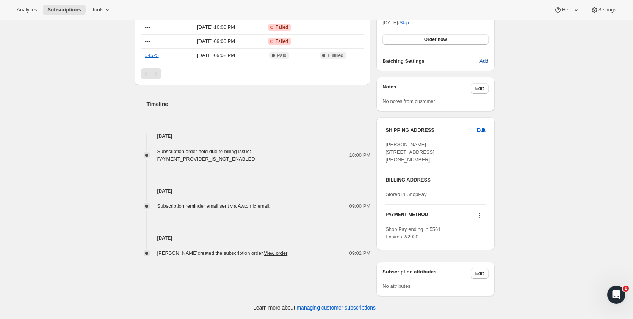
scroll to position [295, 0]
click at [480, 215] on icon at bounding box center [479, 215] width 1 height 1
click at [483, 239] on button "Send link to update card" at bounding box center [482, 245] width 58 height 12
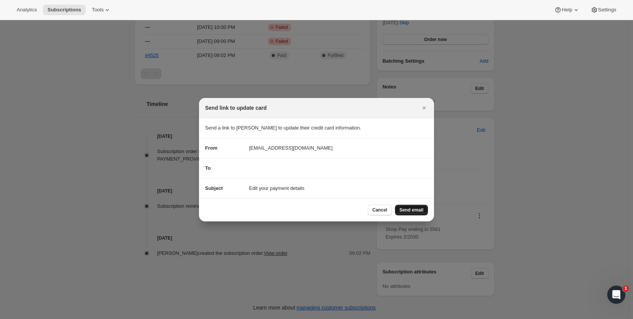
click at [416, 208] on span "Send email" at bounding box center [412, 210] width 24 height 6
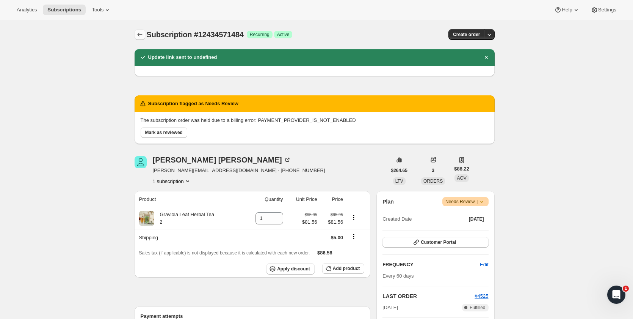
click at [140, 37] on icon "Subscriptions" at bounding box center [140, 35] width 8 height 8
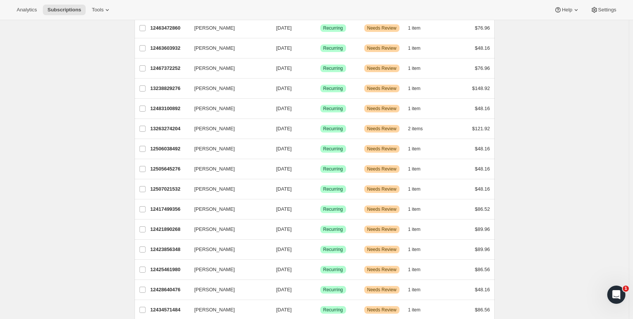
scroll to position [303, 0]
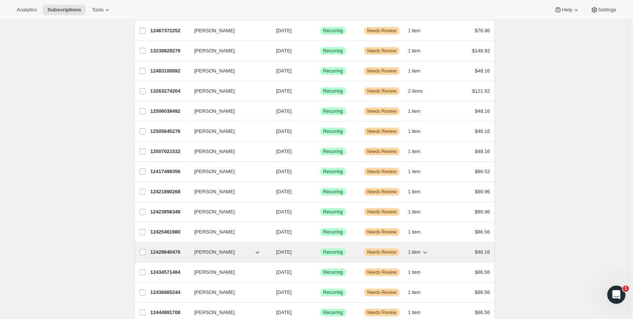
click at [171, 252] on p "12428640476" at bounding box center [170, 252] width 38 height 8
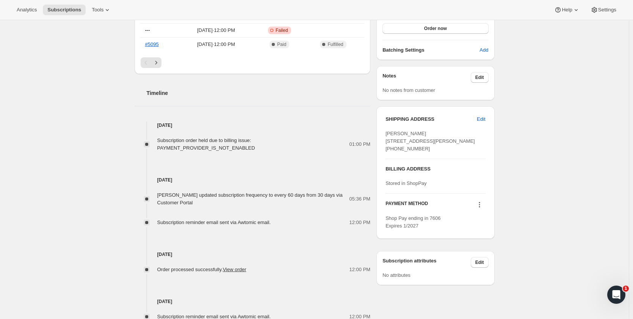
scroll to position [303, 0]
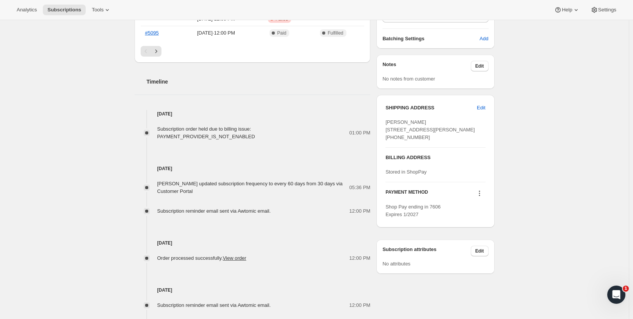
click at [481, 197] on icon at bounding box center [480, 193] width 8 height 8
click at [483, 220] on span "Send link to update card" at bounding box center [481, 223] width 53 height 6
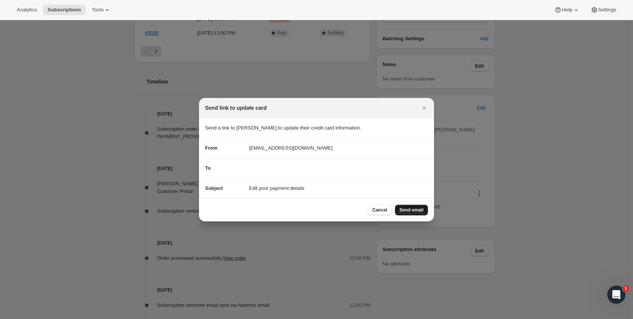
click at [414, 210] on span "Send email" at bounding box center [412, 210] width 24 height 6
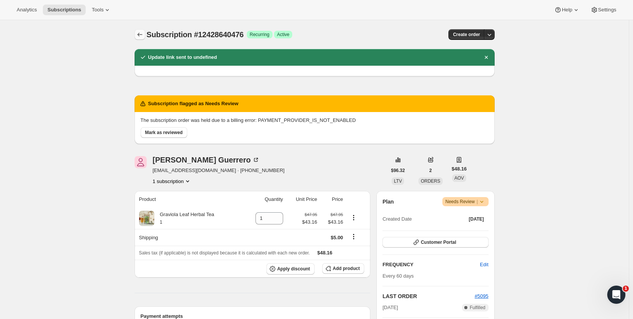
click at [143, 36] on icon "Subscriptions" at bounding box center [140, 35] width 8 height 8
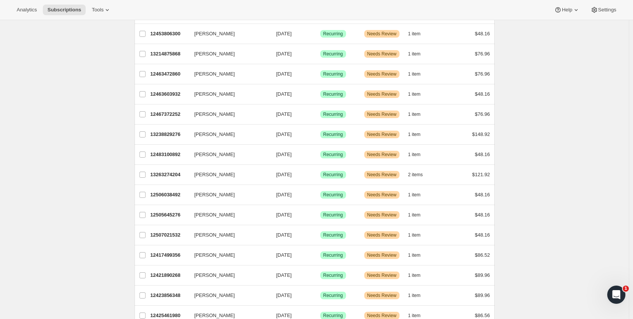
scroll to position [303, 0]
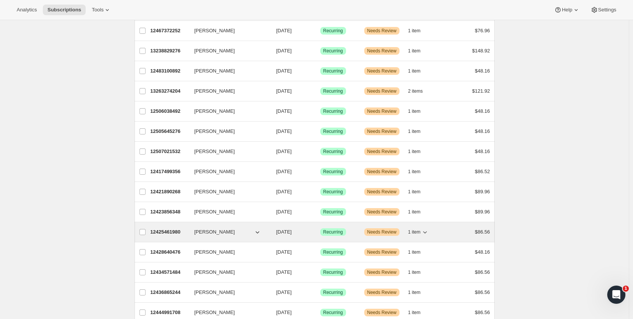
click at [167, 229] on p "12425461980" at bounding box center [170, 232] width 38 height 8
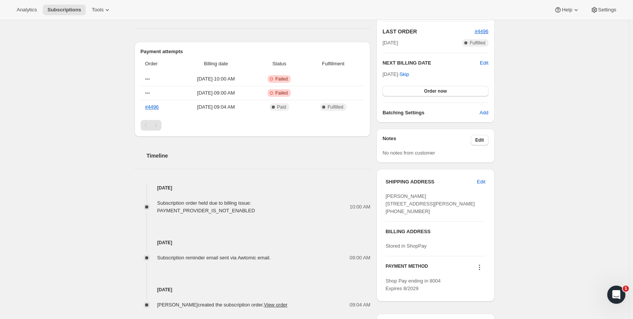
scroll to position [295, 0]
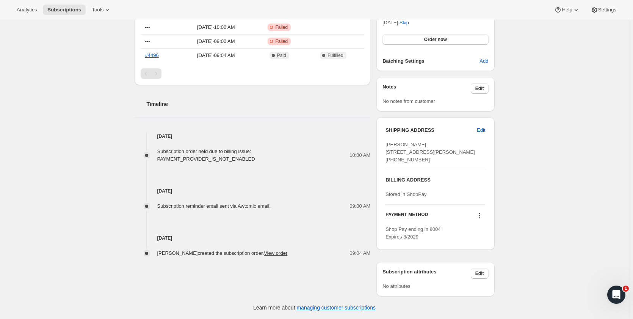
click at [480, 215] on icon at bounding box center [479, 215] width 1 height 1
click at [481, 242] on span "Send link to update card" at bounding box center [481, 245] width 53 height 6
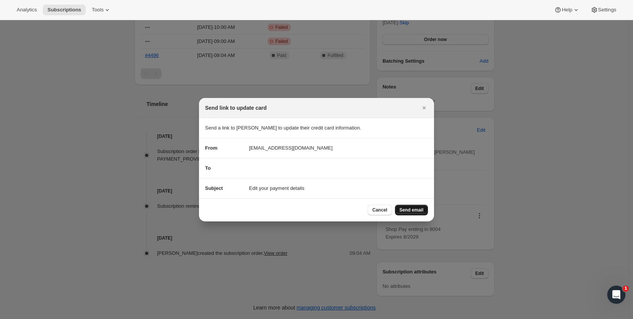
click at [415, 212] on span "Send email" at bounding box center [412, 210] width 24 height 6
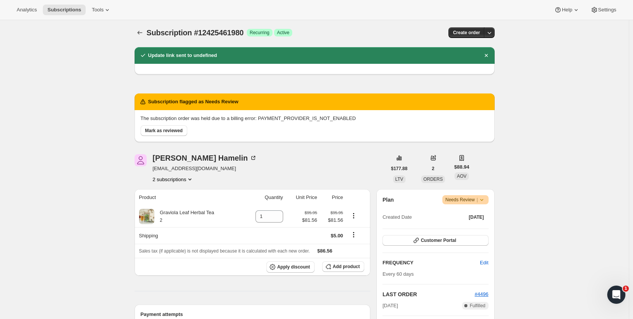
scroll to position [0, 0]
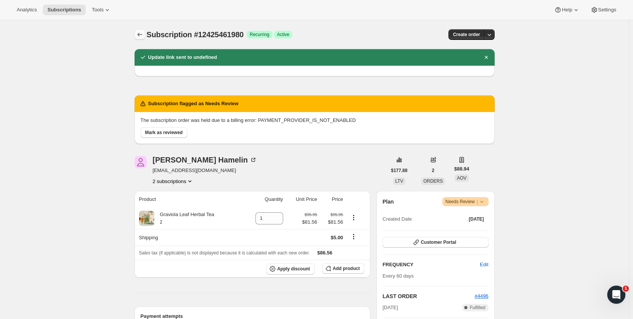
click at [143, 36] on icon "Subscriptions" at bounding box center [140, 35] width 8 height 8
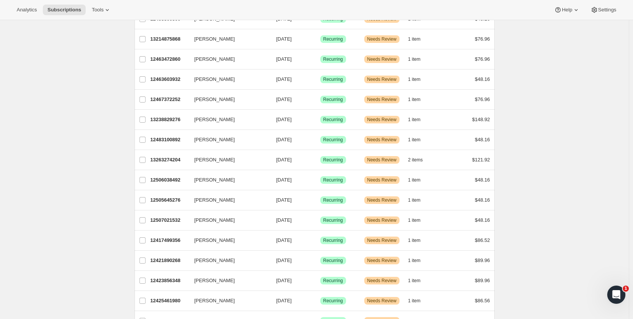
scroll to position [266, 0]
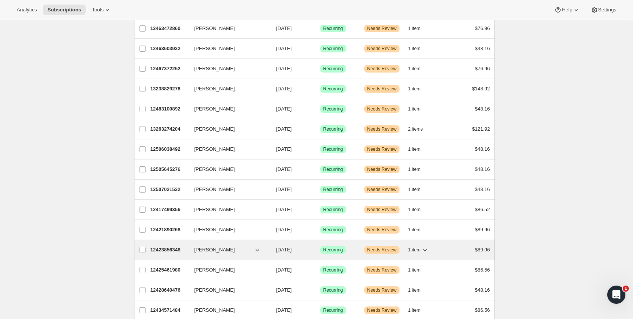
click at [171, 247] on p "12423856348" at bounding box center [170, 250] width 38 height 8
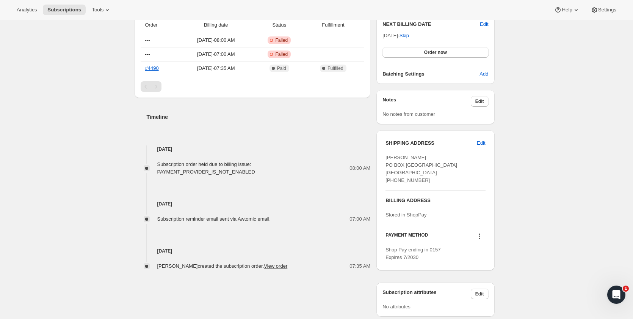
scroll to position [295, 0]
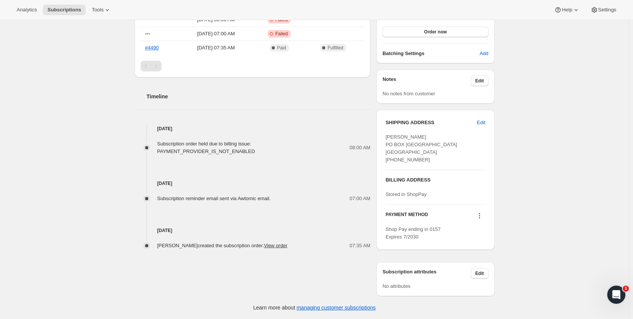
click at [481, 217] on icon at bounding box center [480, 216] width 8 height 8
click at [480, 231] on button "Send link to update card" at bounding box center [482, 237] width 58 height 12
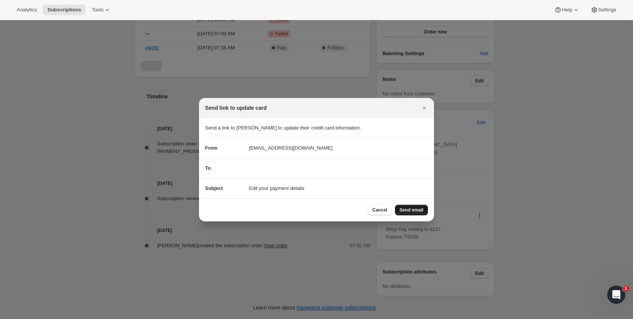
click at [416, 207] on span "Send email" at bounding box center [412, 210] width 24 height 6
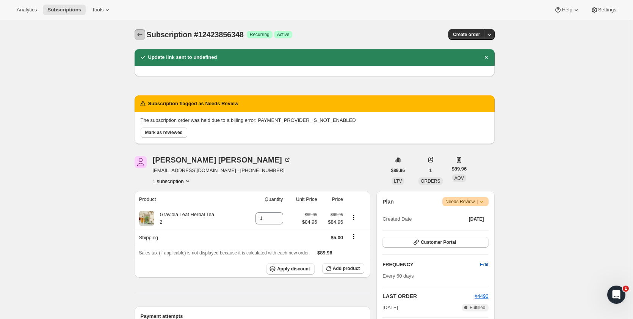
click at [141, 33] on icon "Subscriptions" at bounding box center [140, 35] width 8 height 8
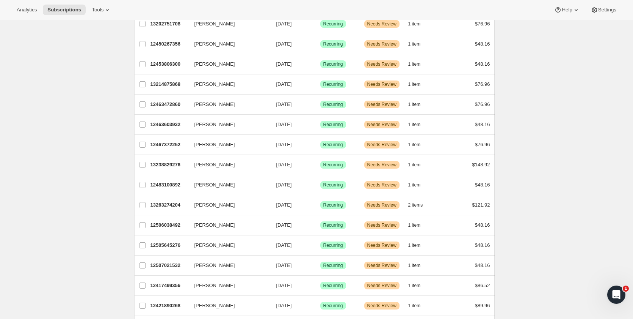
scroll to position [228, 0]
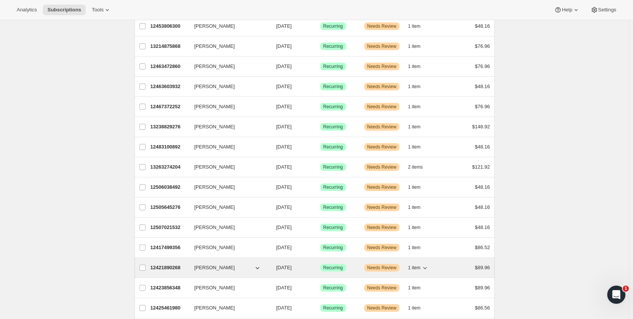
click at [165, 267] on p "12421890268" at bounding box center [170, 268] width 38 height 8
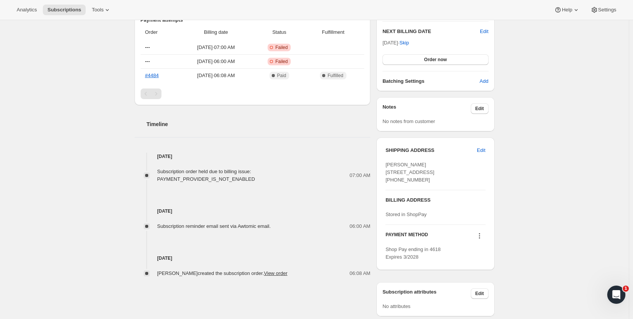
scroll to position [266, 0]
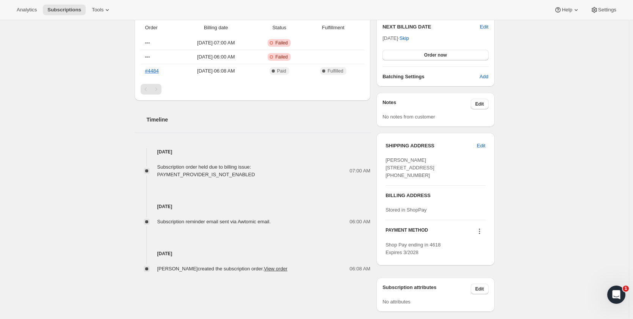
click at [481, 235] on icon at bounding box center [480, 231] width 8 height 8
click at [482, 259] on span "Send link to update card" at bounding box center [481, 261] width 53 height 6
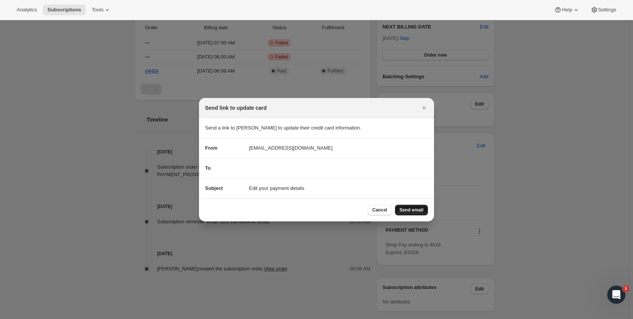
click at [412, 211] on span "Send email" at bounding box center [412, 210] width 24 height 6
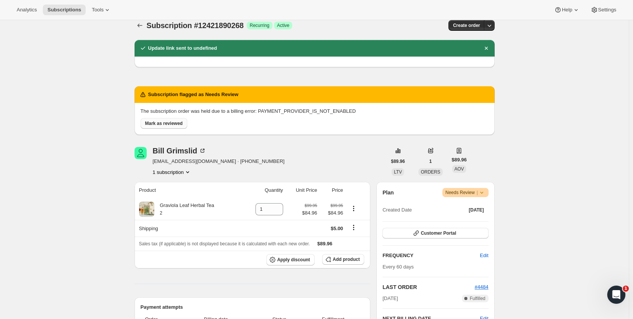
scroll to position [0, 0]
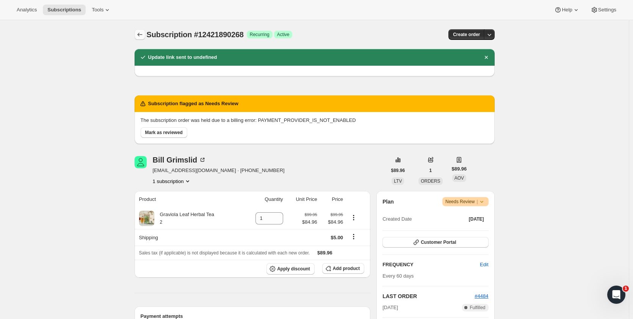
click at [142, 35] on icon "Subscriptions" at bounding box center [139, 35] width 5 height 4
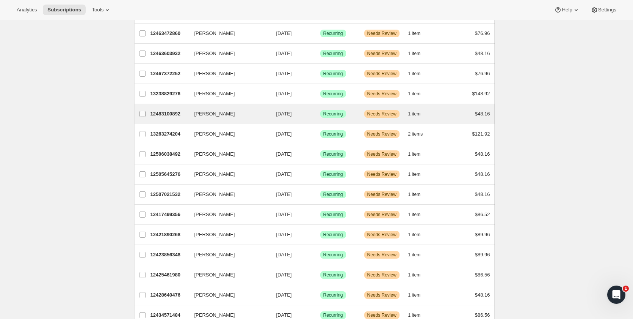
scroll to position [266, 0]
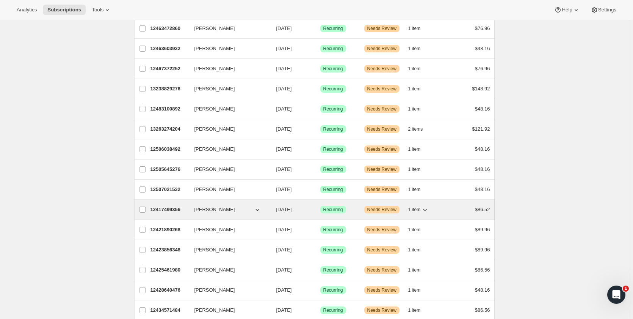
click at [168, 211] on p "12417499356" at bounding box center [170, 210] width 38 height 8
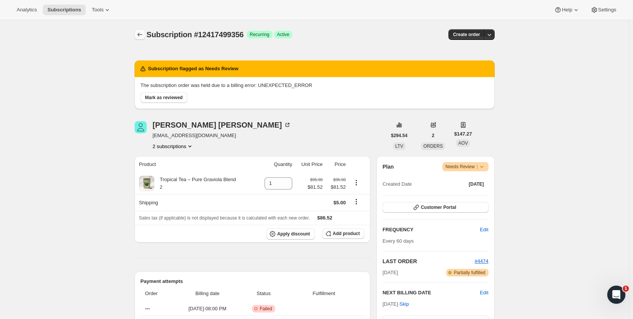
click at [142, 36] on icon "Subscriptions" at bounding box center [140, 35] width 8 height 8
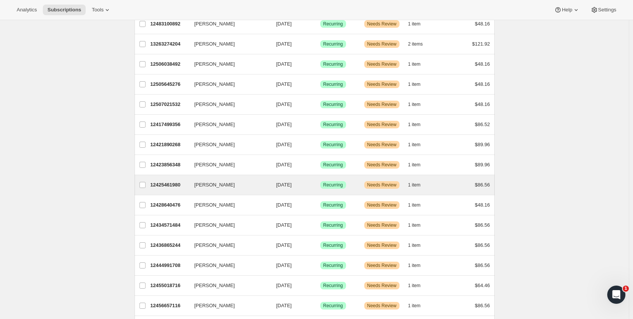
scroll to position [341, 0]
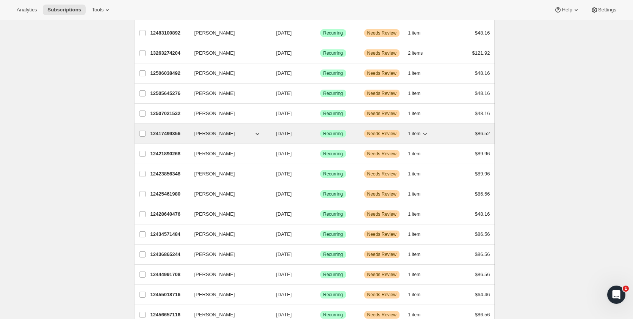
click at [173, 134] on p "12417499356" at bounding box center [170, 134] width 38 height 8
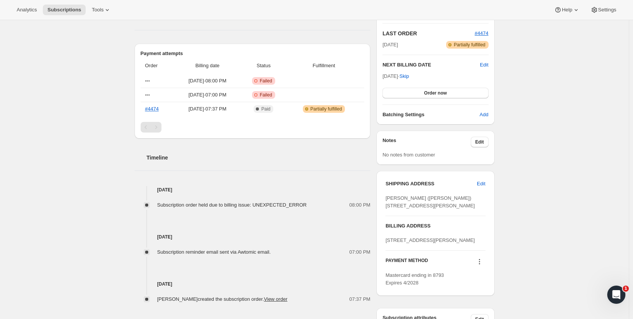
scroll to position [303, 0]
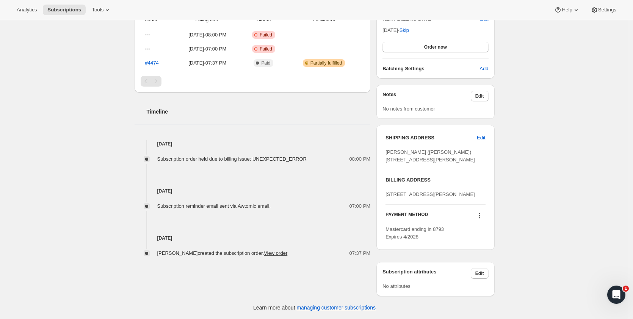
click at [480, 215] on icon at bounding box center [479, 215] width 1 height 1
click at [484, 257] on span "Send link to update card" at bounding box center [481, 260] width 53 height 6
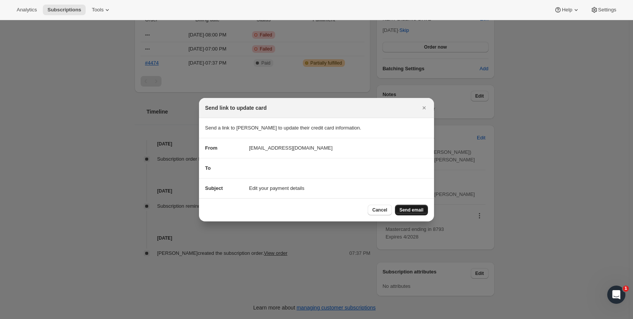
click at [407, 208] on span "Send email" at bounding box center [412, 210] width 24 height 6
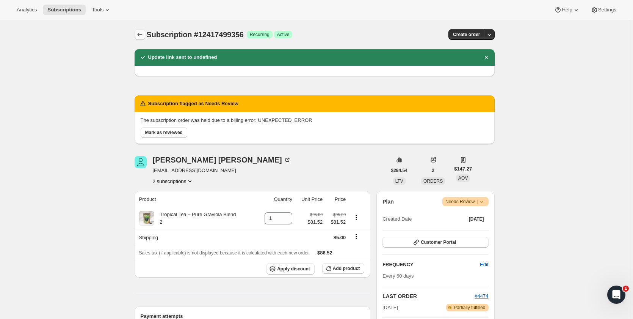
click at [140, 34] on icon "Subscriptions" at bounding box center [139, 35] width 5 height 4
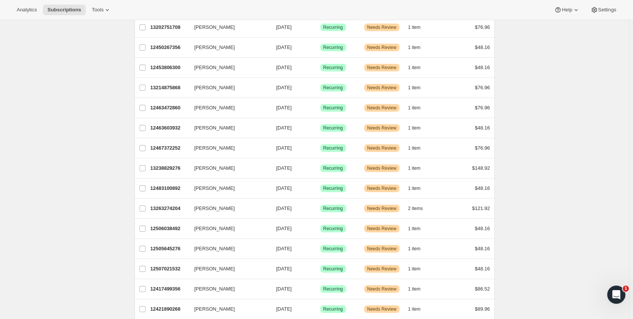
scroll to position [190, 0]
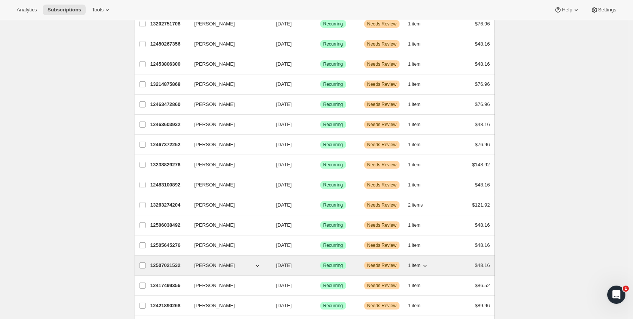
click at [169, 266] on p "12507021532" at bounding box center [170, 265] width 38 height 8
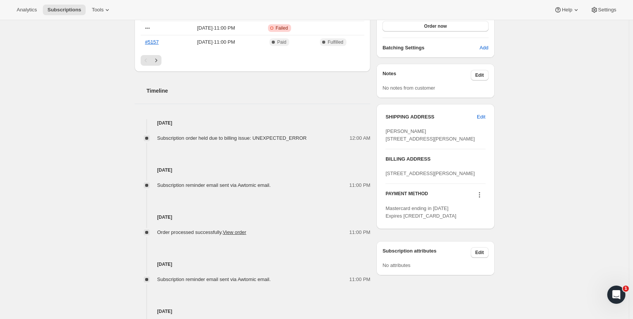
scroll to position [303, 0]
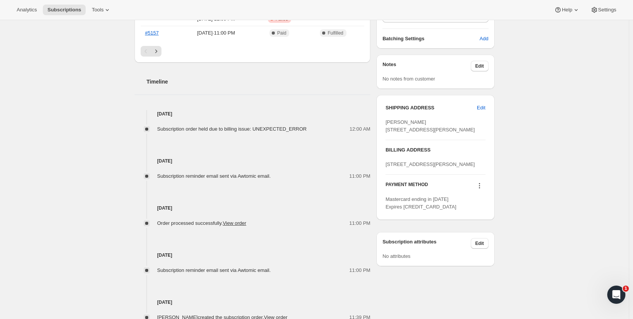
click at [480, 186] on icon at bounding box center [479, 185] width 1 height 1
click at [479, 229] on span "Send link to update card" at bounding box center [481, 230] width 53 height 6
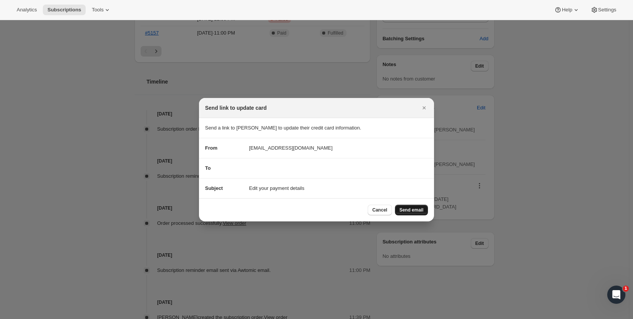
click at [407, 209] on span "Send email" at bounding box center [412, 210] width 24 height 6
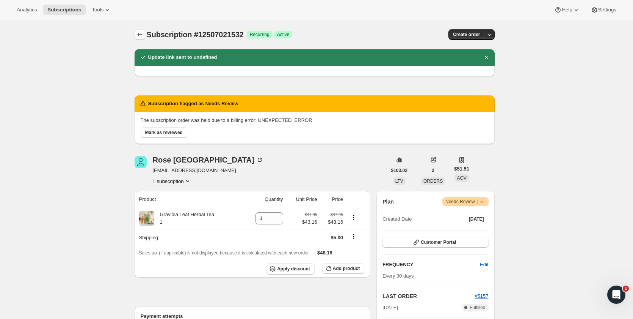
click at [140, 34] on icon "Subscriptions" at bounding box center [139, 35] width 5 height 4
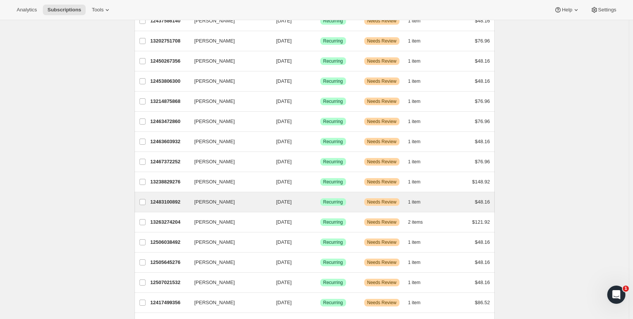
scroll to position [228, 0]
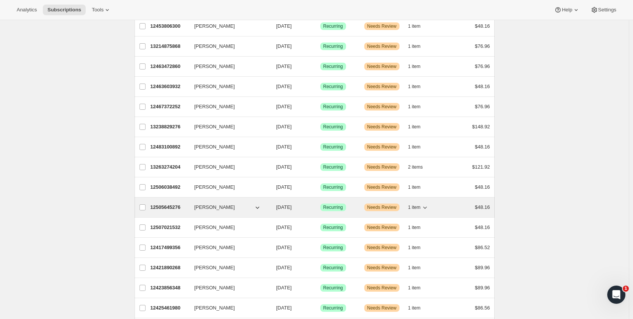
click at [167, 207] on p "12505645276" at bounding box center [170, 207] width 38 height 8
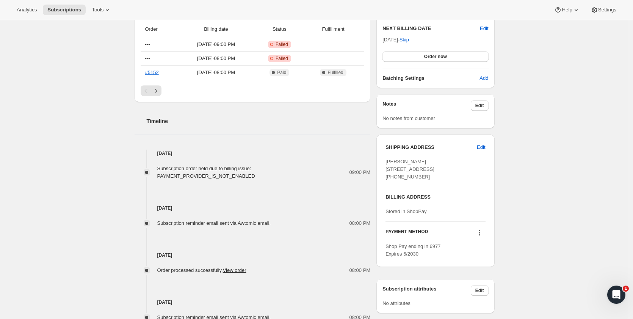
scroll to position [303, 0]
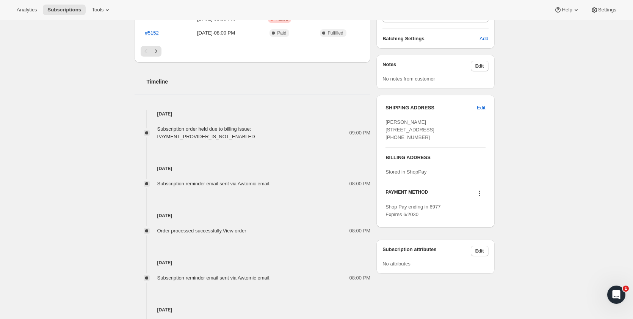
click at [482, 197] on icon at bounding box center [480, 193] width 8 height 8
click at [482, 220] on span "Send link to update card" at bounding box center [481, 223] width 53 height 6
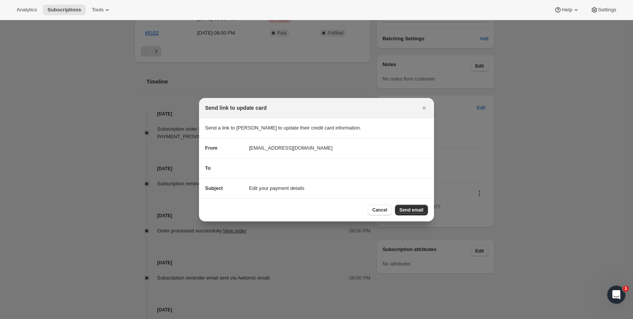
scroll to position [0, 0]
click at [414, 214] on button "Send email" at bounding box center [411, 209] width 33 height 11
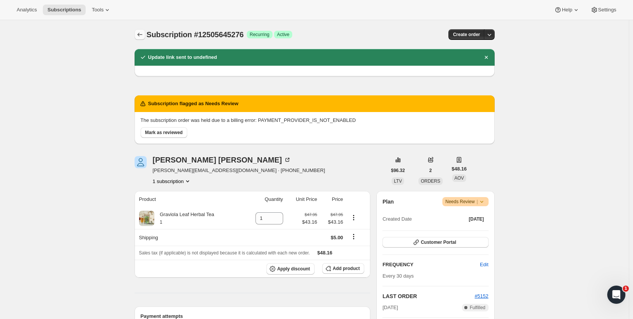
click at [141, 36] on icon "Subscriptions" at bounding box center [140, 35] width 8 height 8
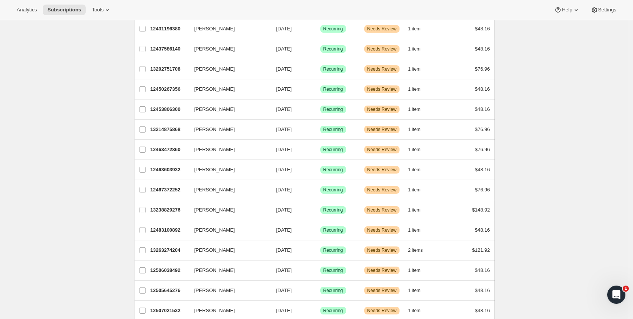
scroll to position [152, 0]
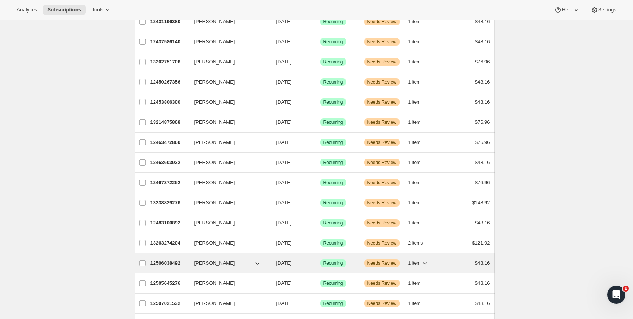
click at [168, 261] on p "12506038492" at bounding box center [170, 263] width 38 height 8
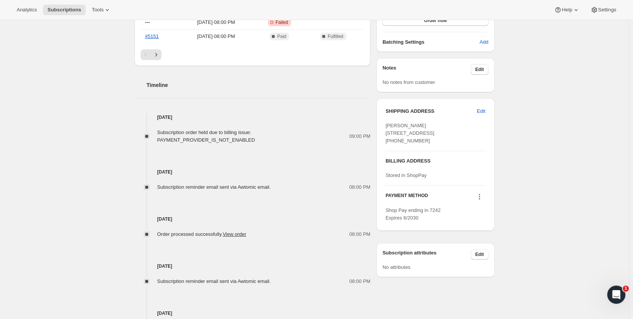
scroll to position [303, 0]
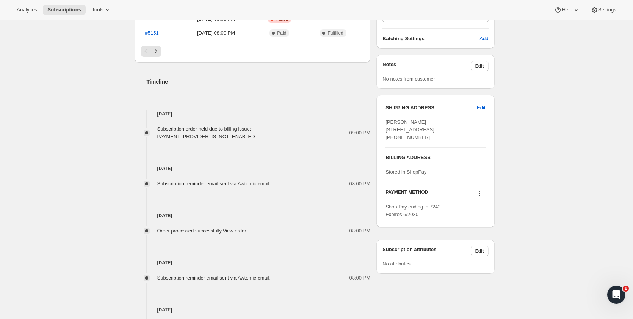
click at [480, 194] on icon at bounding box center [479, 193] width 1 height 1
click at [481, 220] on span "Send link to update card" at bounding box center [481, 223] width 53 height 6
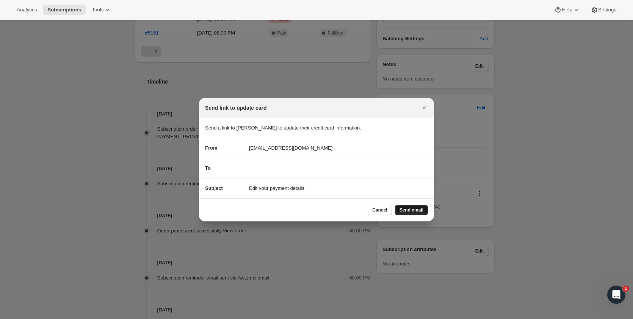
click at [420, 208] on span "Send email" at bounding box center [412, 210] width 24 height 6
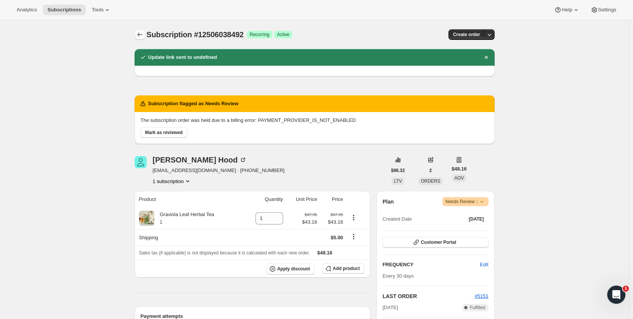
click at [139, 37] on icon "Subscriptions" at bounding box center [140, 35] width 8 height 8
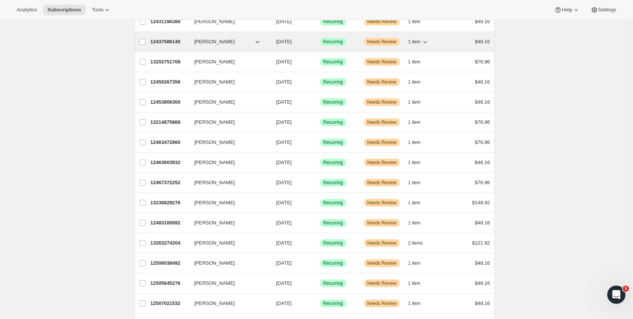
scroll to position [190, 0]
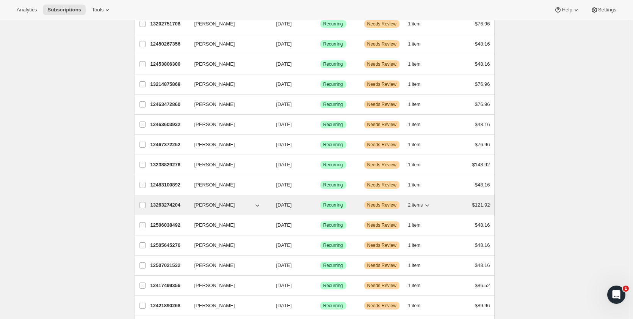
click at [162, 204] on p "13263274204" at bounding box center [170, 205] width 38 height 8
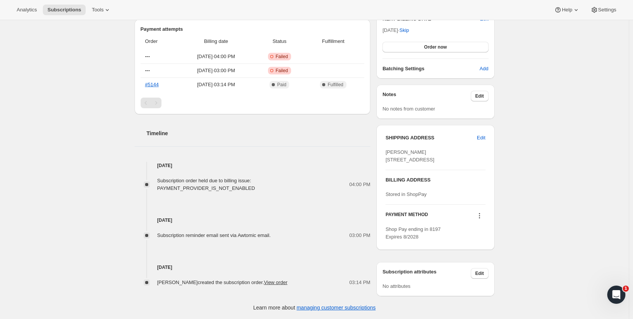
scroll to position [288, 0]
click at [481, 217] on icon at bounding box center [480, 216] width 8 height 8
click at [480, 242] on span "Send link to update card" at bounding box center [481, 245] width 53 height 6
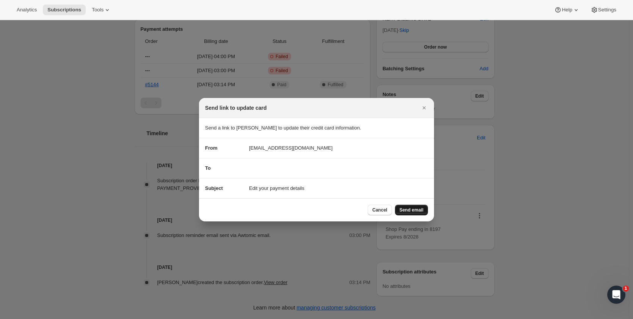
click at [412, 207] on span "Send email" at bounding box center [412, 210] width 24 height 6
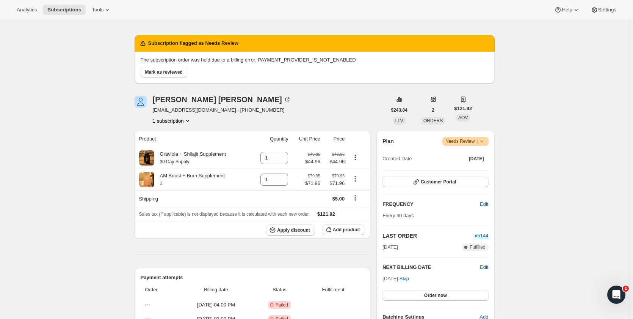
scroll to position [8, 0]
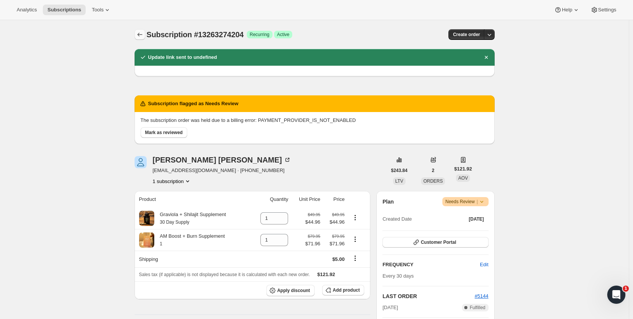
click at [140, 35] on icon "Subscriptions" at bounding box center [139, 35] width 5 height 4
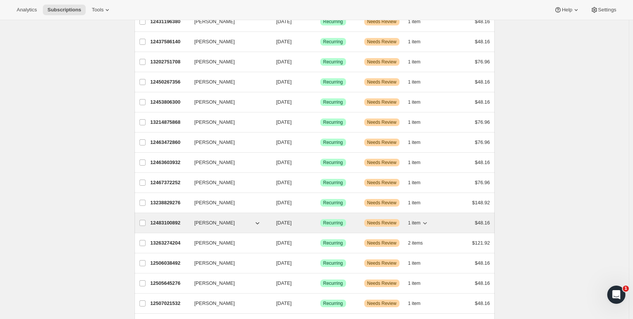
click at [172, 222] on p "12483100892" at bounding box center [170, 223] width 38 height 8
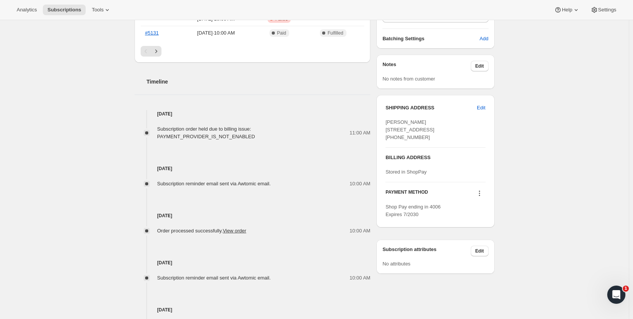
click at [480, 194] on icon at bounding box center [479, 193] width 1 height 1
click at [482, 229] on span "Send link to update card" at bounding box center [481, 230] width 53 height 6
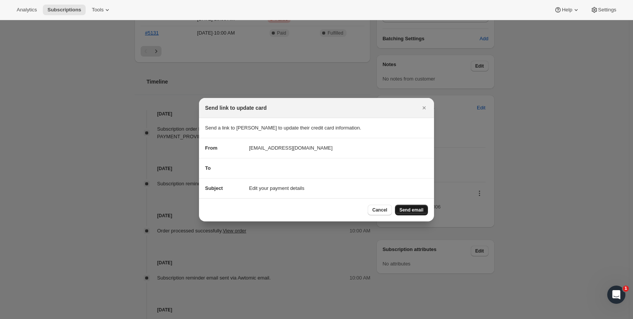
click at [418, 210] on span "Send email" at bounding box center [412, 210] width 24 height 6
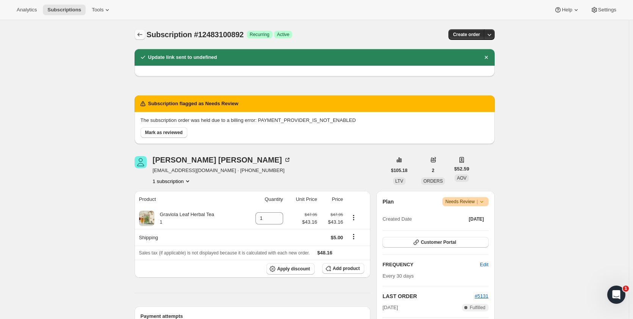
click at [139, 36] on icon "Subscriptions" at bounding box center [140, 35] width 8 height 8
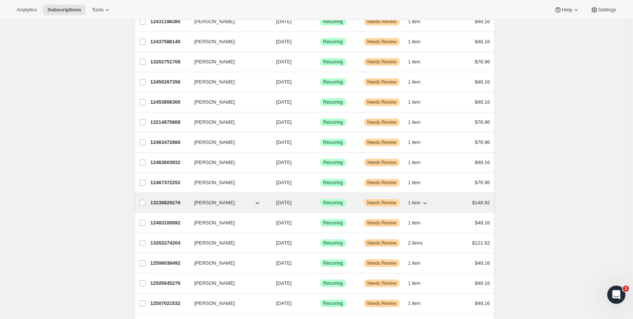
click at [163, 203] on p "13238829276" at bounding box center [170, 203] width 38 height 8
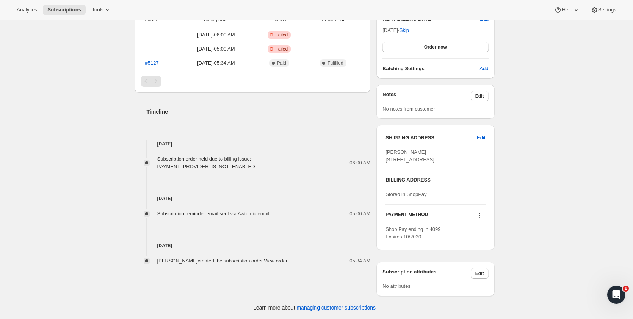
click at [480, 216] on icon at bounding box center [479, 215] width 1 height 1
click at [481, 242] on span "Send link to update card" at bounding box center [481, 245] width 53 height 6
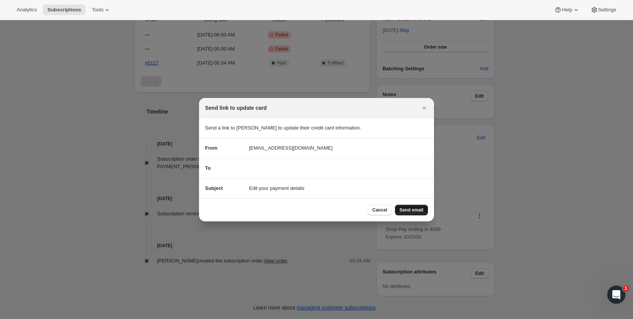
click at [413, 210] on span "Send email" at bounding box center [412, 210] width 24 height 6
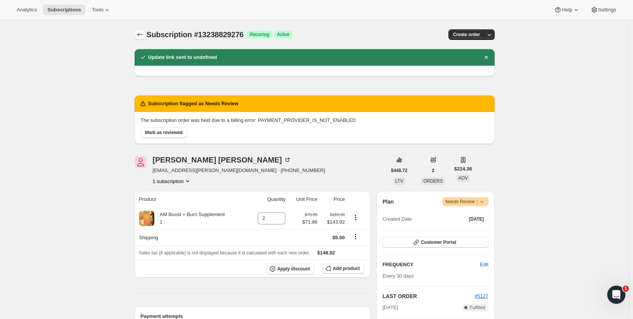
click at [142, 34] on icon "Subscriptions" at bounding box center [140, 35] width 8 height 8
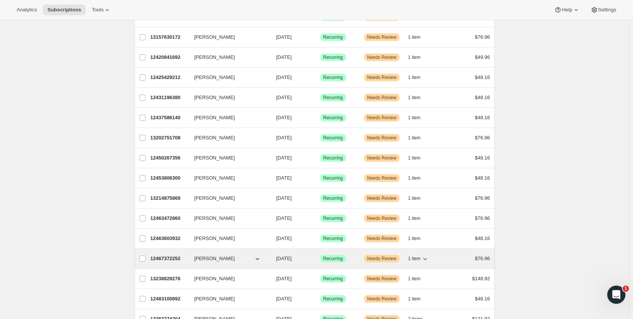
click at [167, 260] on p "12467372252" at bounding box center [170, 259] width 38 height 8
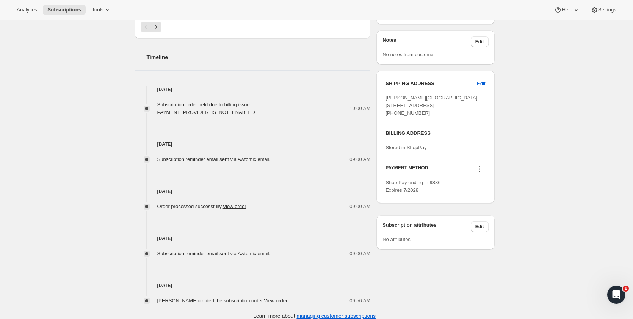
click at [482, 173] on icon at bounding box center [480, 169] width 8 height 8
click at [481, 196] on span "Send link to update card" at bounding box center [481, 198] width 53 height 6
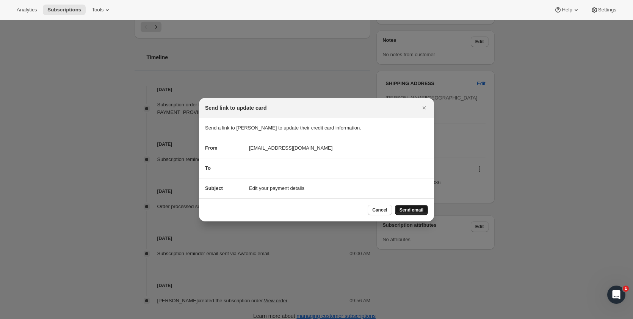
click at [411, 210] on span "Send email" at bounding box center [412, 210] width 24 height 6
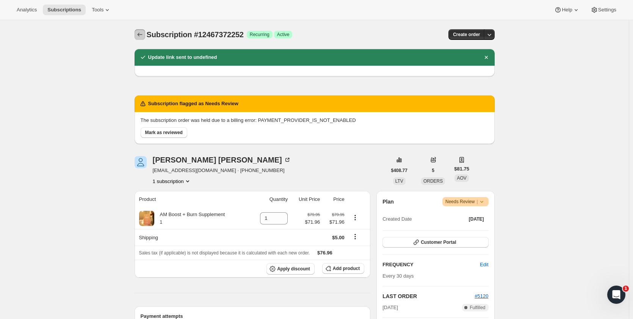
click at [140, 35] on icon "Subscriptions" at bounding box center [140, 35] width 8 height 8
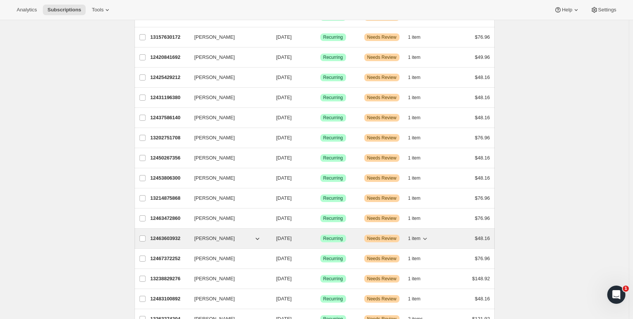
scroll to position [69, 0]
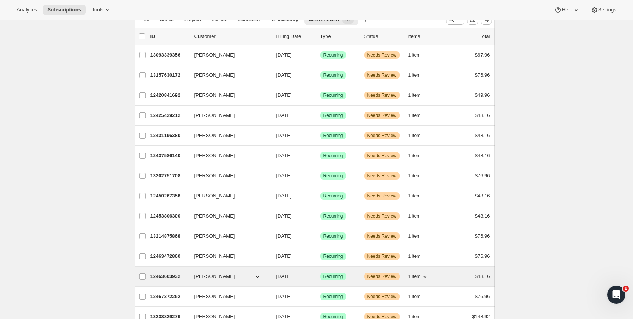
click at [176, 277] on p "12463603932" at bounding box center [170, 276] width 38 height 8
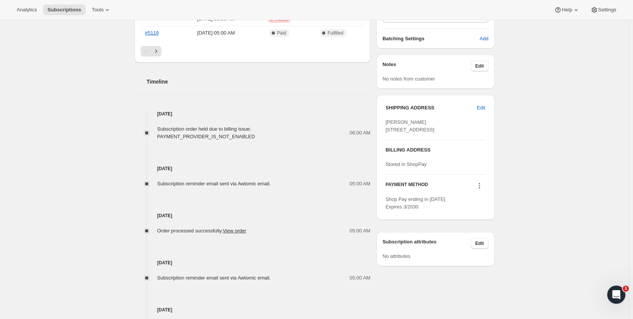
click at [482, 189] on icon at bounding box center [480, 186] width 8 height 8
click at [481, 215] on span "Send link to update card" at bounding box center [481, 215] width 53 height 6
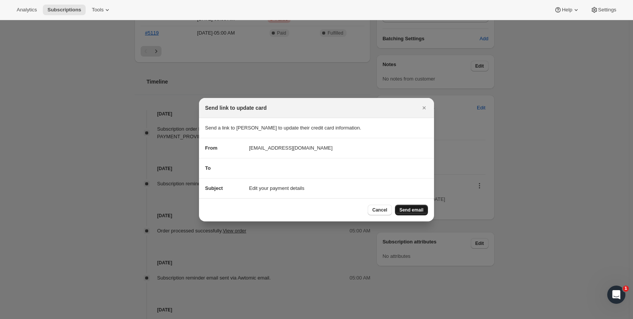
click at [413, 210] on span "Send email" at bounding box center [412, 210] width 24 height 6
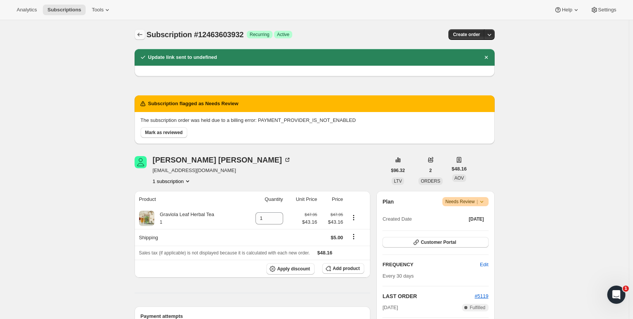
click at [140, 32] on icon "Subscriptions" at bounding box center [140, 35] width 8 height 8
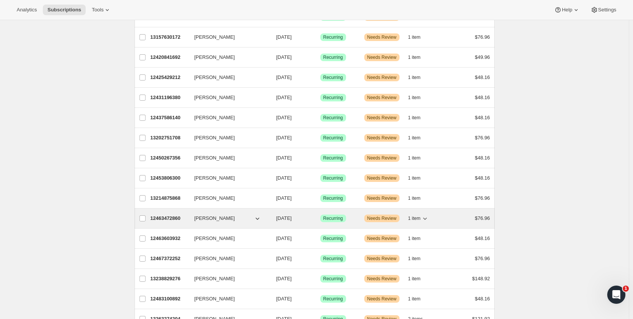
click at [171, 216] on p "12463472860" at bounding box center [170, 218] width 38 height 8
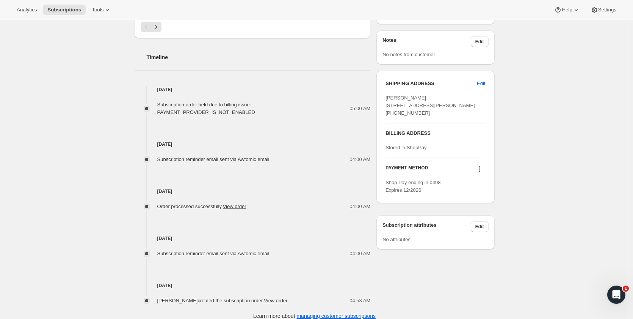
click at [482, 173] on icon at bounding box center [480, 169] width 8 height 8
click at [482, 198] on span "Send link to update card" at bounding box center [481, 198] width 53 height 6
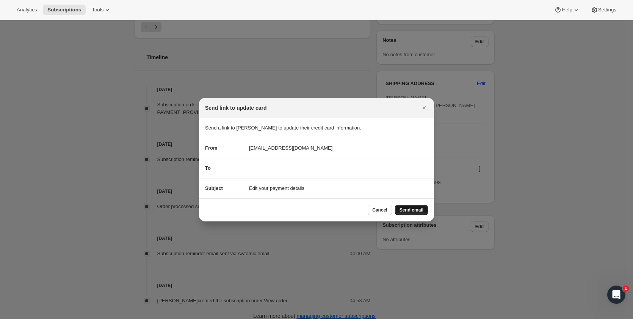
click at [421, 209] on span "Send email" at bounding box center [412, 210] width 24 height 6
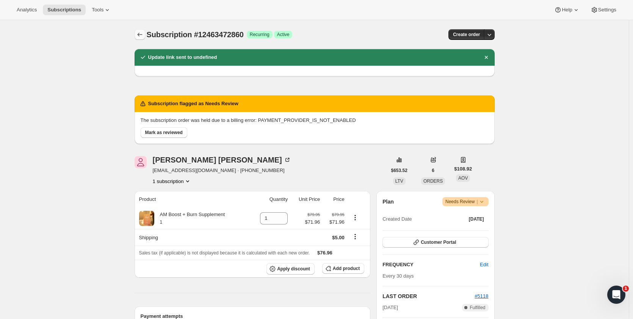
click at [142, 35] on icon "Subscriptions" at bounding box center [140, 35] width 8 height 8
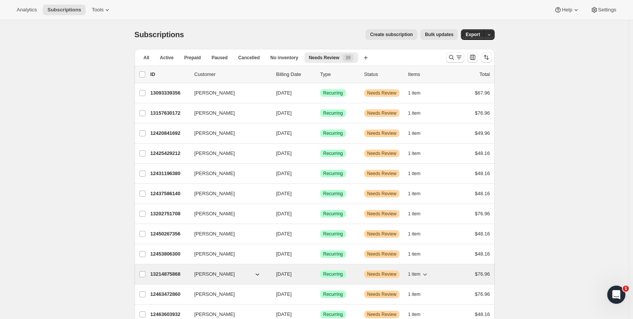
click at [175, 275] on p "13214875868" at bounding box center [170, 274] width 38 height 8
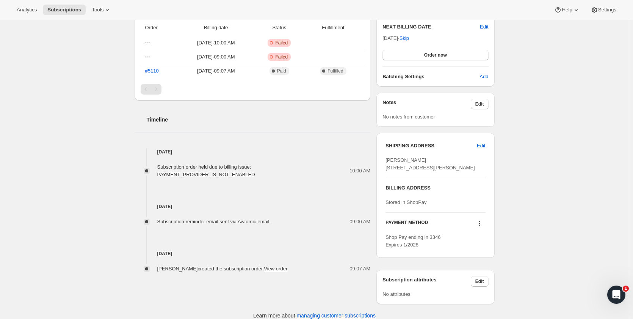
scroll to position [288, 0]
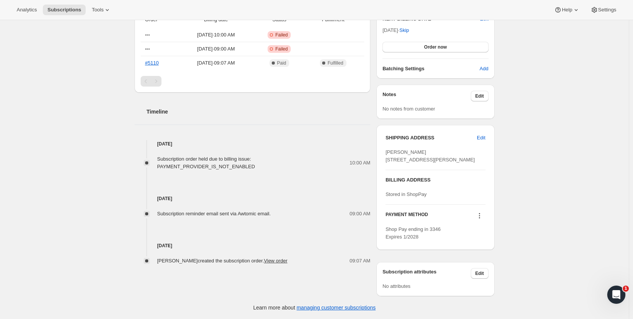
click at [481, 215] on icon at bounding box center [480, 216] width 8 height 8
click at [479, 242] on span "Send link to update card" at bounding box center [481, 245] width 53 height 6
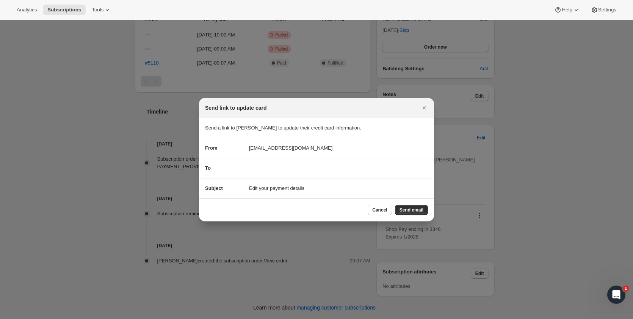
scroll to position [0, 0]
click at [420, 212] on span "Send email" at bounding box center [412, 210] width 24 height 6
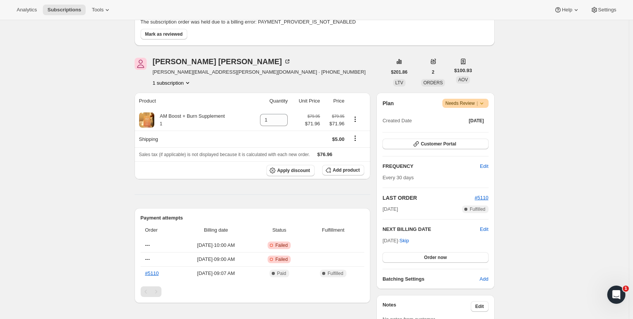
scroll to position [4, 0]
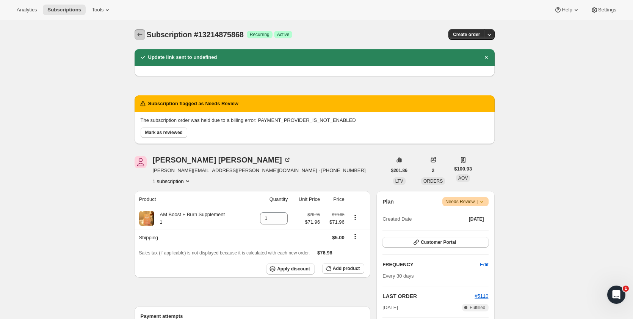
click at [142, 33] on icon "Subscriptions" at bounding box center [140, 35] width 8 height 8
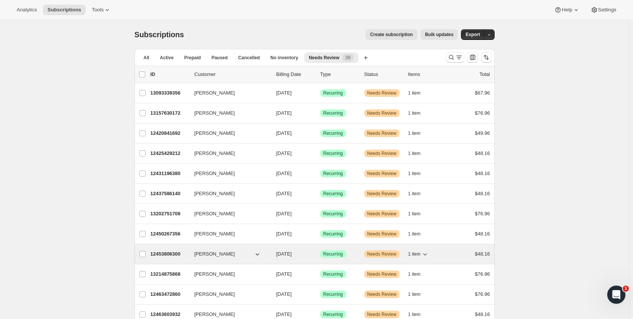
click at [170, 254] on p "12453806300" at bounding box center [170, 254] width 38 height 8
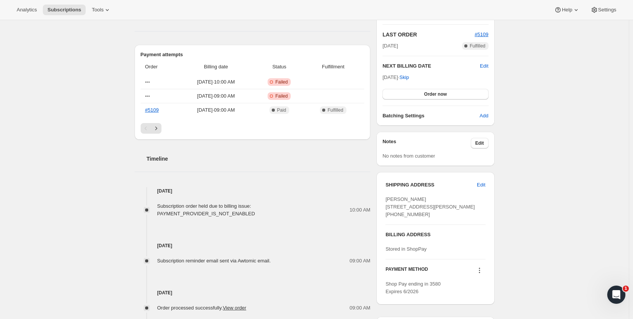
scroll to position [266, 0]
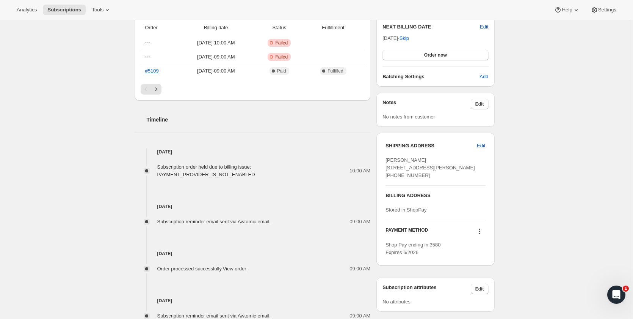
click at [480, 229] on icon at bounding box center [479, 228] width 1 height 1
click at [478, 258] on span "Send link to update card" at bounding box center [481, 261] width 53 height 6
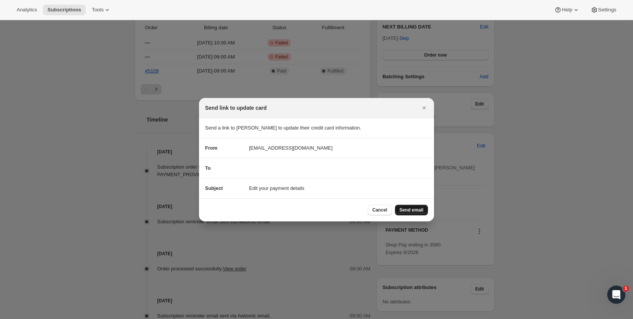
click at [410, 209] on span "Send email" at bounding box center [412, 210] width 24 height 6
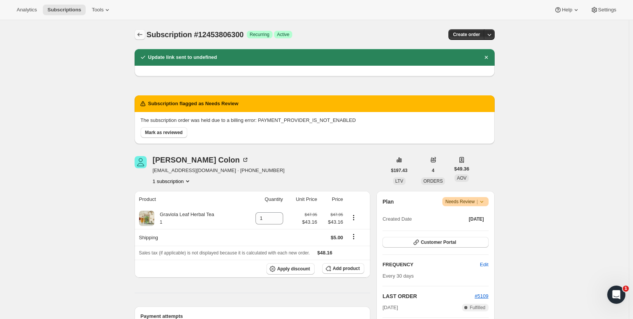
click at [144, 34] on icon "Subscriptions" at bounding box center [140, 35] width 8 height 8
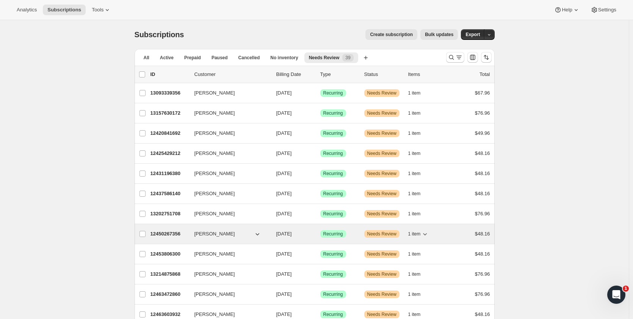
click at [166, 234] on p "12450267356" at bounding box center [170, 234] width 38 height 8
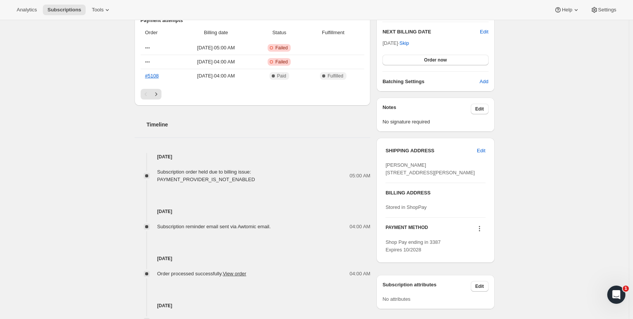
scroll to position [303, 0]
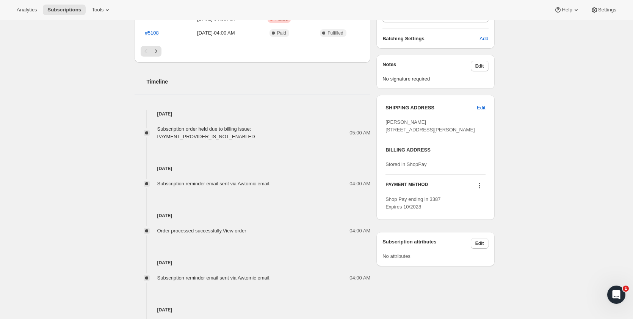
click at [481, 189] on icon at bounding box center [480, 186] width 8 height 8
click at [477, 215] on span "Send link to update card" at bounding box center [481, 215] width 53 height 6
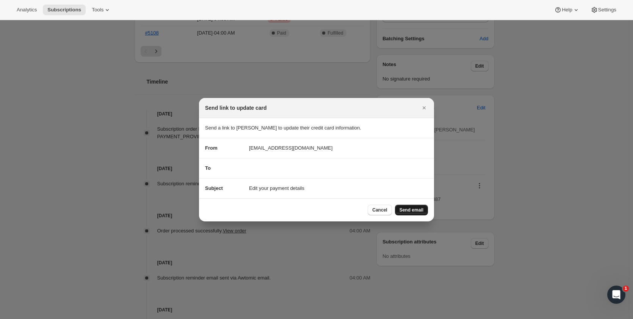
click at [410, 209] on span "Send email" at bounding box center [412, 210] width 24 height 6
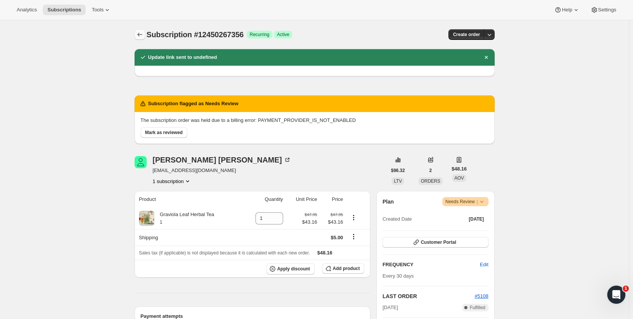
click at [140, 35] on icon "Subscriptions" at bounding box center [139, 35] width 5 height 4
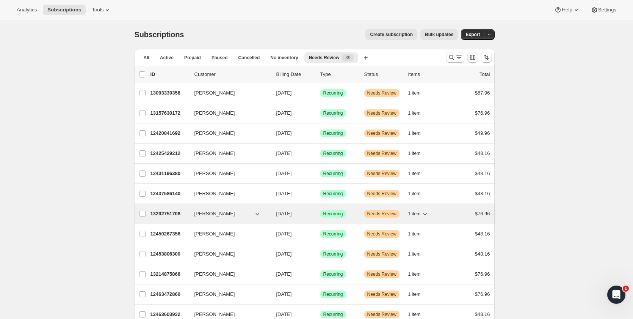
click at [170, 213] on p "13202751708" at bounding box center [170, 214] width 38 height 8
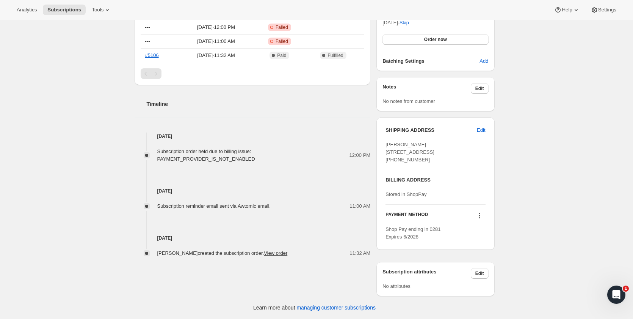
scroll to position [295, 0]
click at [482, 216] on icon at bounding box center [480, 216] width 8 height 8
click at [479, 239] on button "Send link to update card" at bounding box center [482, 245] width 58 height 12
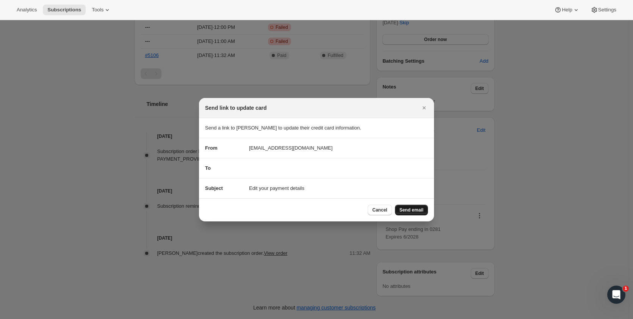
click at [422, 210] on span "Send email" at bounding box center [412, 210] width 24 height 6
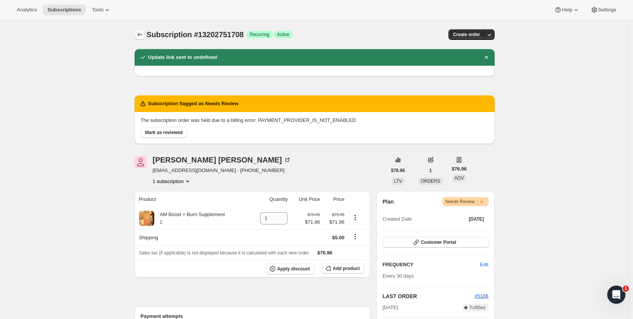
click at [143, 35] on icon "Subscriptions" at bounding box center [140, 35] width 8 height 8
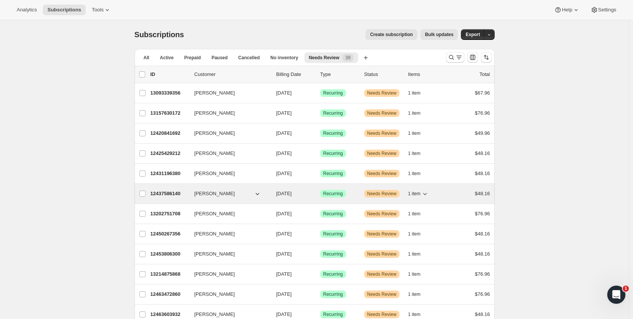
click at [167, 194] on p "12437586140" at bounding box center [170, 194] width 38 height 8
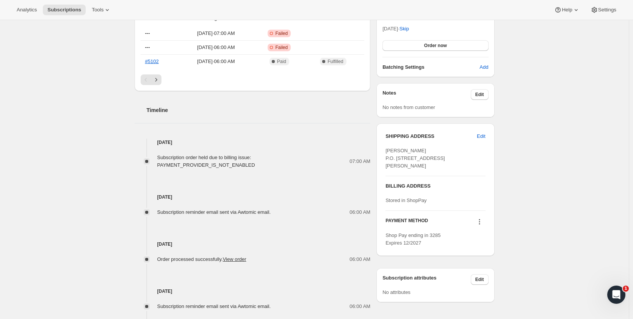
scroll to position [328, 0]
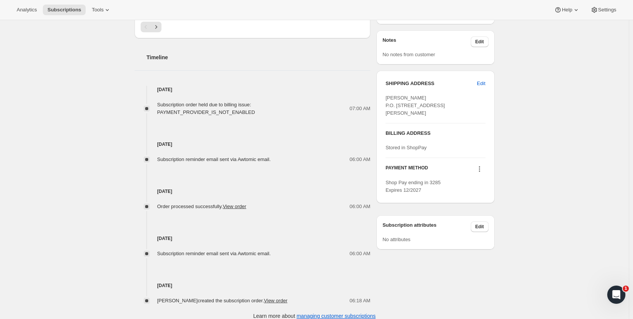
click at [480, 170] on icon at bounding box center [479, 168] width 1 height 1
click at [479, 189] on span "Send link to update card" at bounding box center [481, 191] width 53 height 6
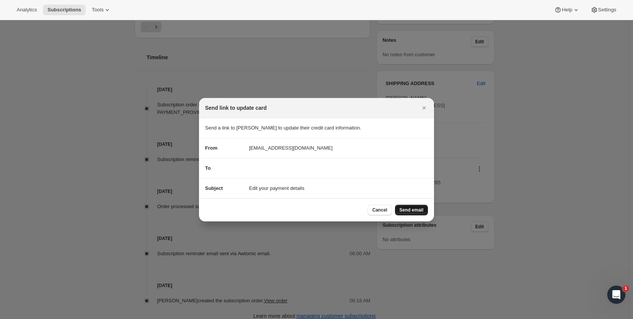
click at [421, 207] on button "Send email" at bounding box center [411, 209] width 33 height 11
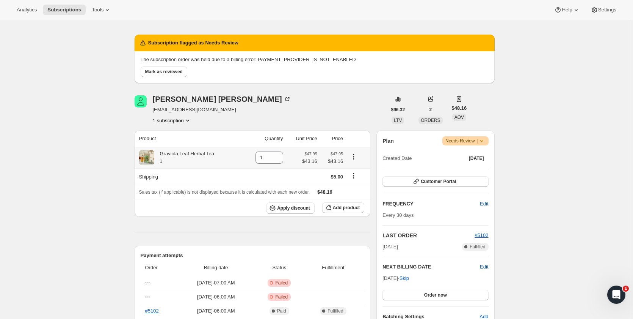
scroll to position [0, 0]
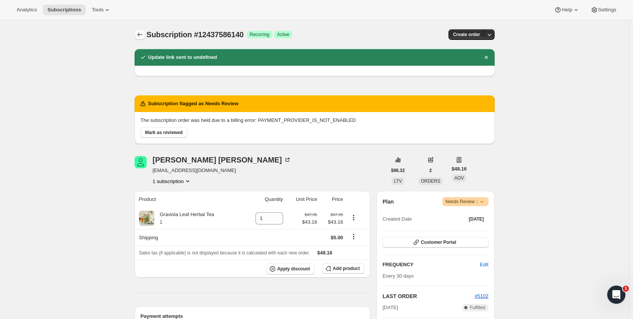
click at [141, 35] on icon "Subscriptions" at bounding box center [139, 35] width 5 height 4
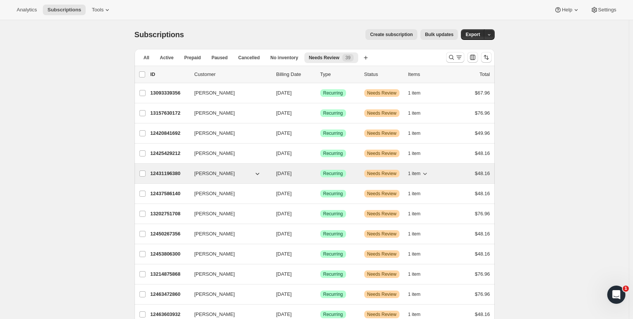
click at [167, 173] on p "12431196380" at bounding box center [170, 174] width 38 height 8
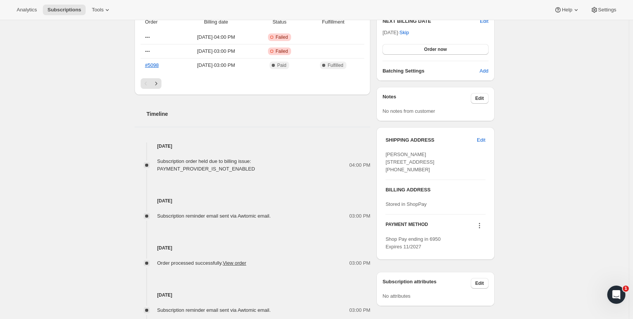
scroll to position [328, 0]
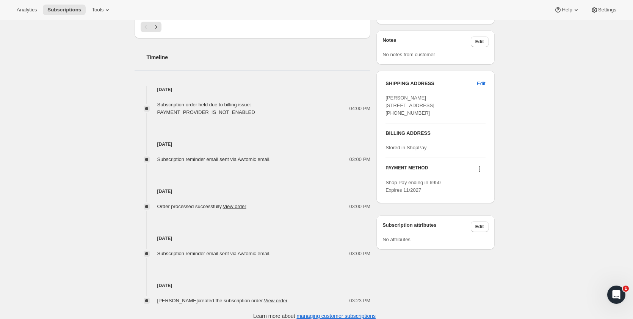
click at [481, 173] on icon at bounding box center [480, 169] width 8 height 8
click at [479, 196] on span "Send link to update card" at bounding box center [481, 198] width 53 height 6
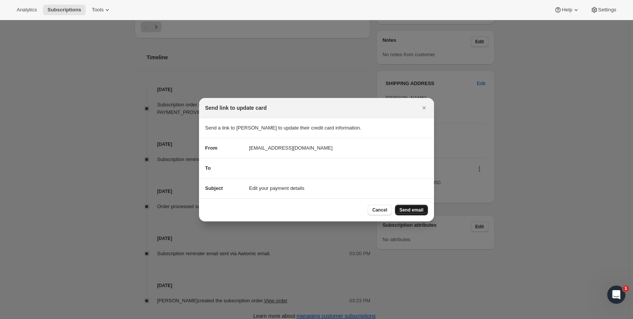
click at [413, 210] on span "Send email" at bounding box center [412, 210] width 24 height 6
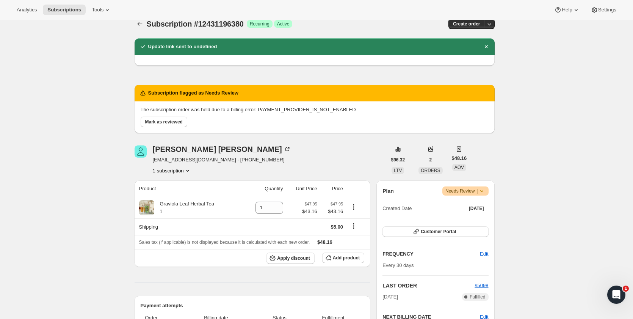
scroll to position [0, 0]
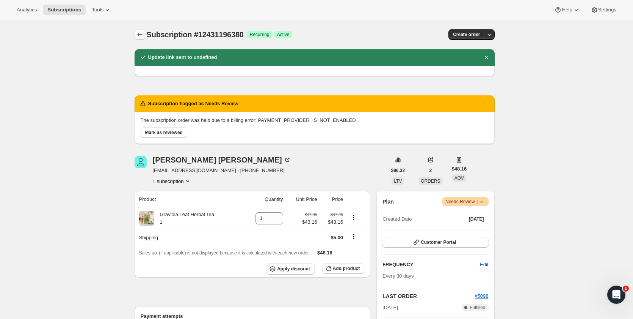
click at [140, 35] on icon "Subscriptions" at bounding box center [140, 35] width 8 height 8
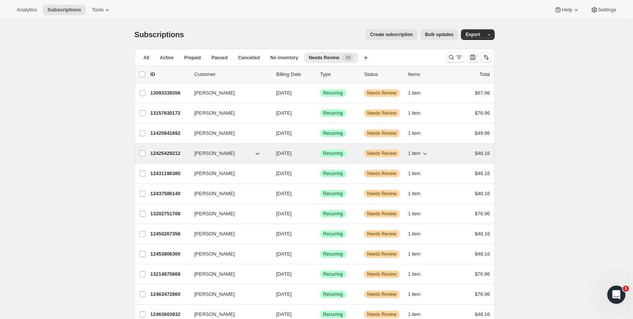
click at [171, 151] on p "12425429212" at bounding box center [170, 153] width 38 height 8
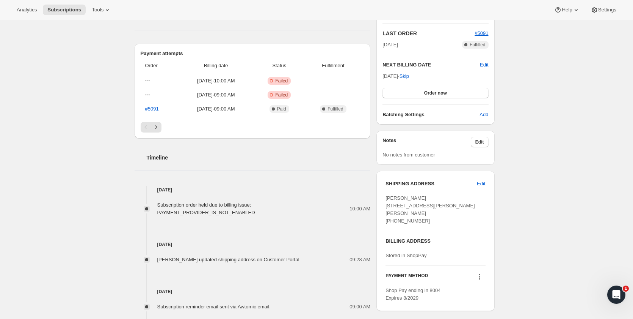
scroll to position [341, 0]
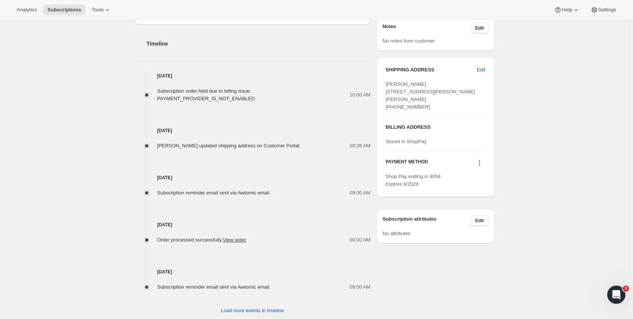
click at [480, 167] on icon at bounding box center [480, 163] width 8 height 8
click at [481, 183] on span "Send link to update card" at bounding box center [481, 185] width 53 height 6
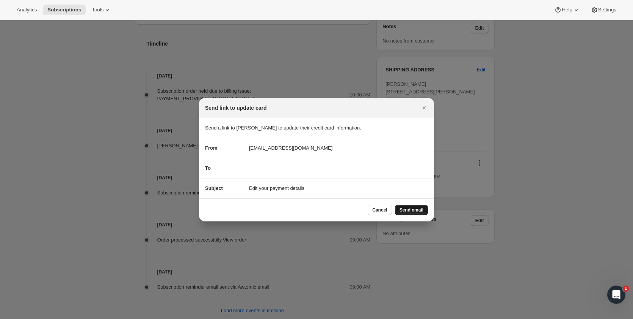
click at [421, 207] on button "Send email" at bounding box center [411, 209] width 33 height 11
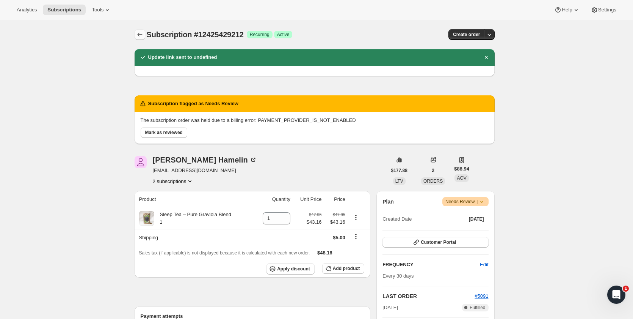
click at [141, 34] on icon "Subscriptions" at bounding box center [140, 35] width 8 height 8
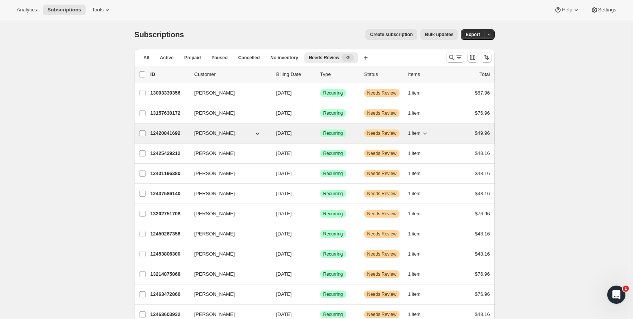
click at [167, 130] on p "12420841692" at bounding box center [170, 133] width 38 height 8
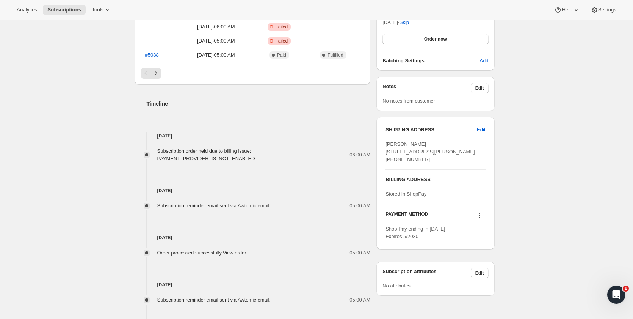
scroll to position [328, 0]
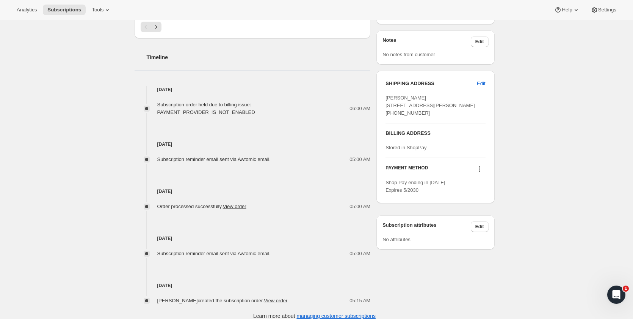
click at [480, 170] on icon at bounding box center [479, 168] width 1 height 1
click at [479, 194] on button "Send link to update card" at bounding box center [482, 198] width 58 height 12
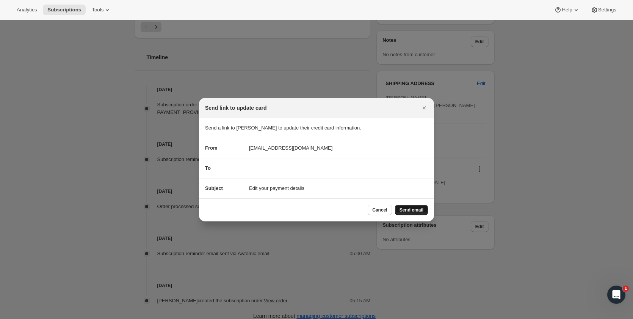
click at [413, 208] on span "Send email" at bounding box center [412, 210] width 24 height 6
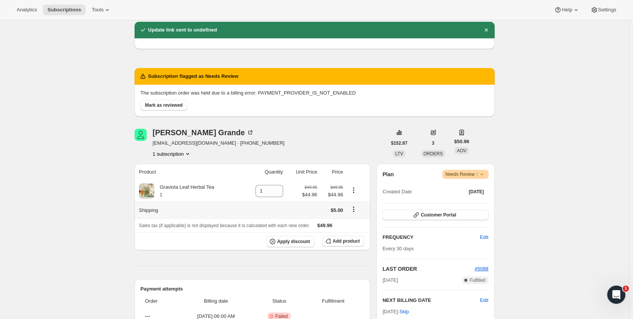
scroll to position [0, 0]
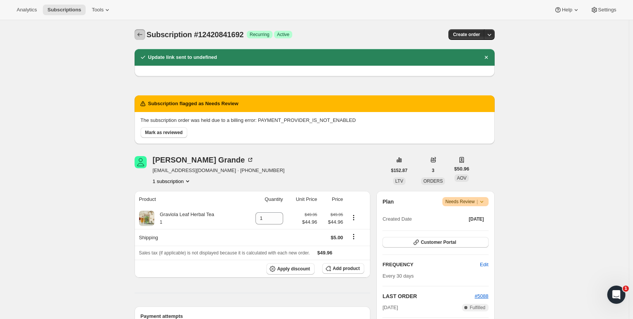
click at [144, 36] on icon "Subscriptions" at bounding box center [140, 35] width 8 height 8
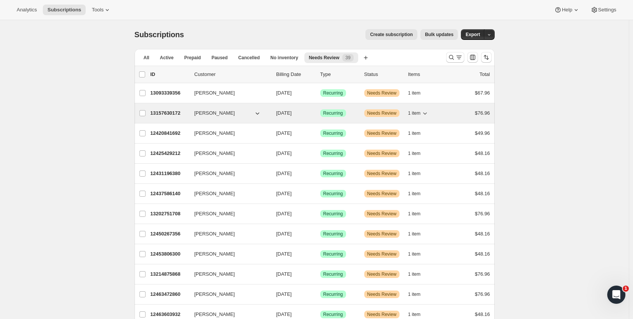
click at [162, 112] on p "13157630172" at bounding box center [170, 113] width 38 height 8
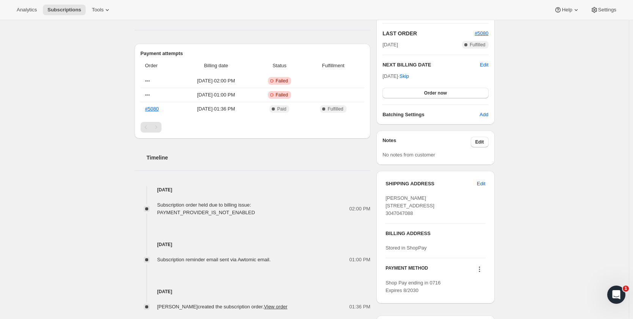
scroll to position [295, 0]
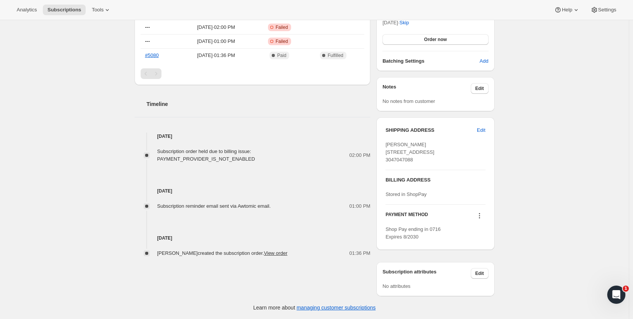
click at [481, 215] on icon at bounding box center [480, 216] width 8 height 8
click at [479, 239] on button "Send link to update card" at bounding box center [482, 245] width 58 height 12
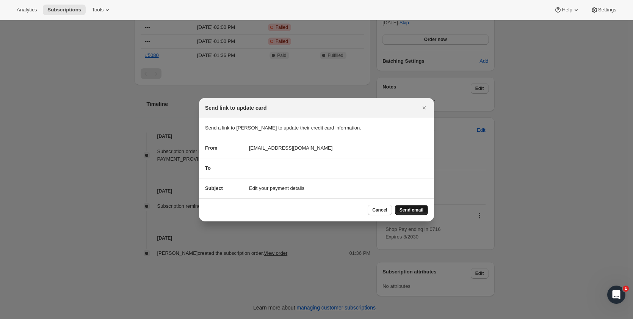
click at [417, 210] on span "Send email" at bounding box center [412, 210] width 24 height 6
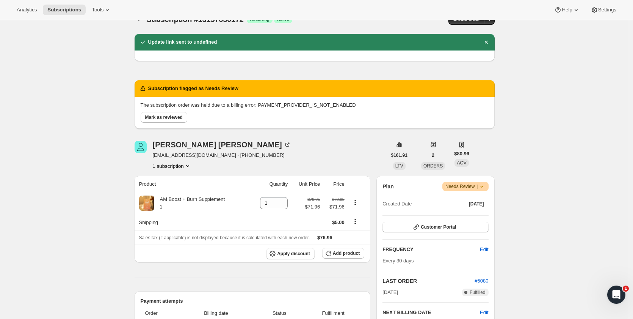
scroll to position [0, 0]
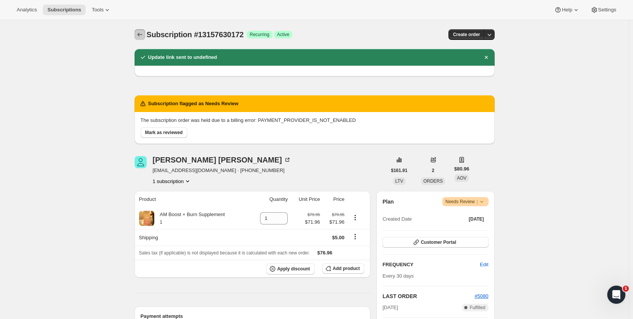
click at [143, 36] on icon "Subscriptions" at bounding box center [140, 35] width 8 height 8
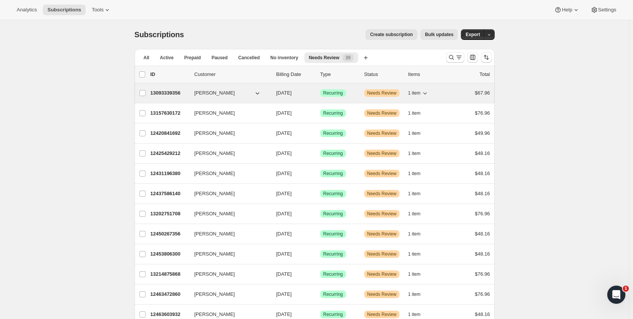
click at [166, 92] on p "13093339356" at bounding box center [170, 93] width 38 height 8
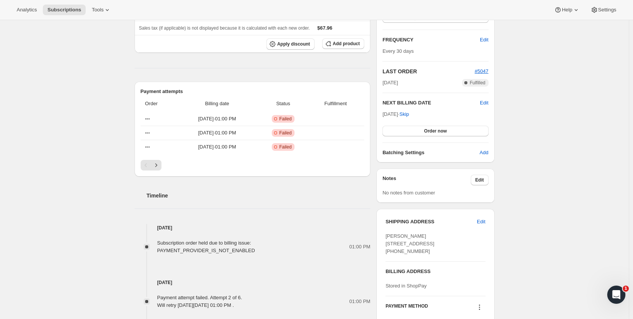
scroll to position [341, 0]
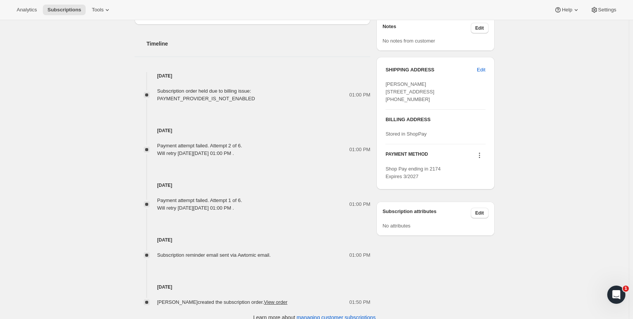
click at [480, 159] on icon at bounding box center [480, 155] width 8 height 8
click at [480, 182] on span "Send link to update card" at bounding box center [481, 185] width 53 height 6
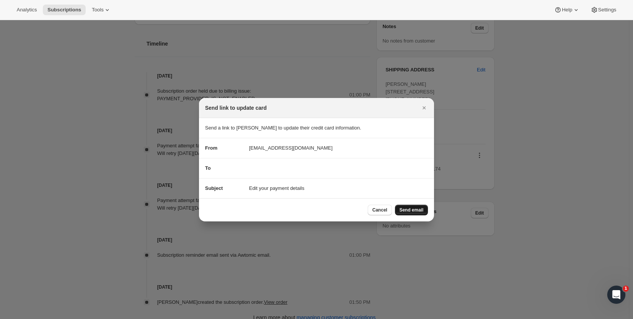
click at [415, 212] on span "Send email" at bounding box center [412, 210] width 24 height 6
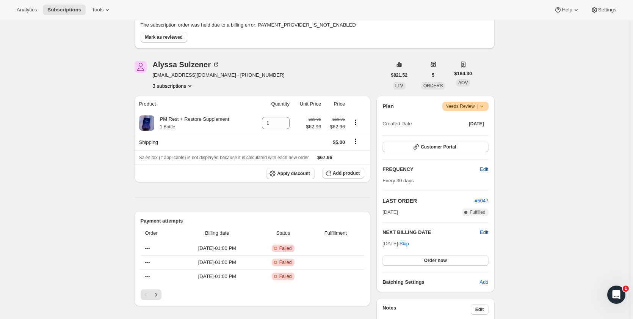
scroll to position [76, 0]
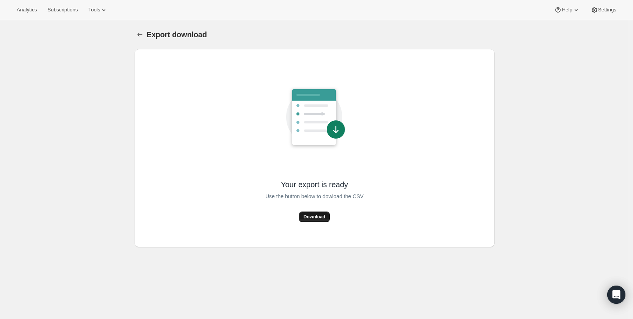
click at [325, 217] on span "Download" at bounding box center [315, 217] width 22 height 6
click at [140, 33] on icon "Export download" at bounding box center [140, 35] width 8 height 8
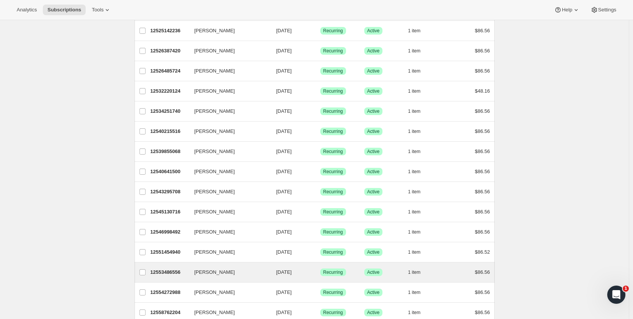
scroll to position [21, 0]
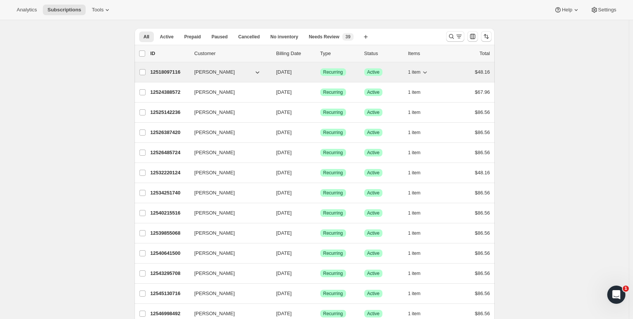
click at [164, 72] on p "12518097116" at bounding box center [170, 72] width 38 height 8
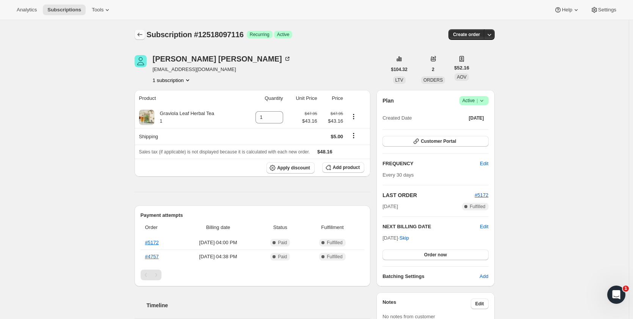
click at [140, 36] on icon "Subscriptions" at bounding box center [140, 35] width 8 height 8
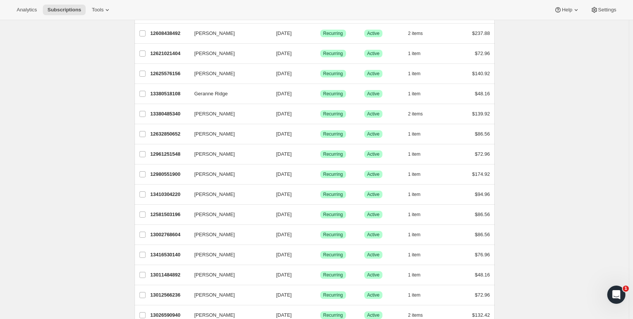
scroll to position [817, 0]
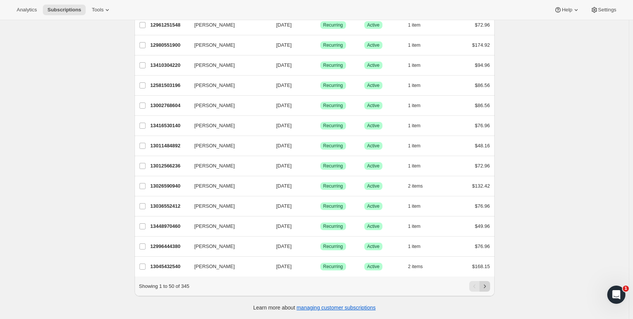
click at [488, 285] on icon "Next" at bounding box center [485, 286] width 8 height 8
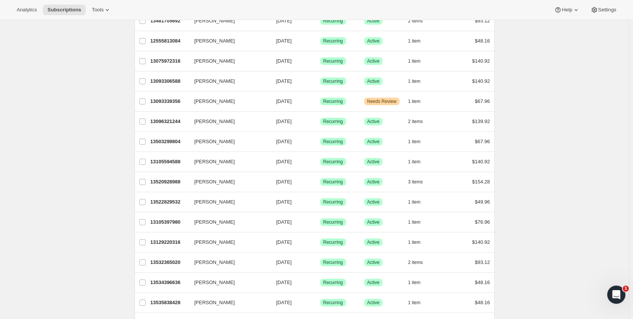
scroll to position [0, 0]
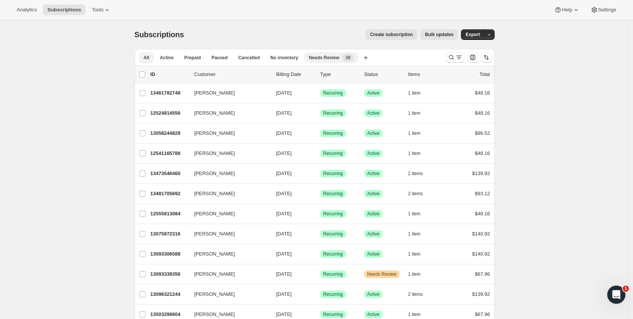
click at [319, 57] on span "Needs Review" at bounding box center [324, 58] width 31 height 6
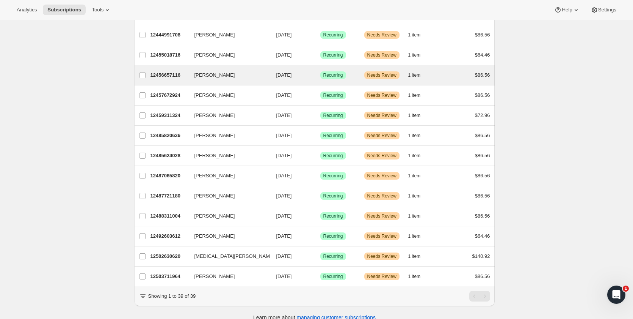
scroll to position [596, 0]
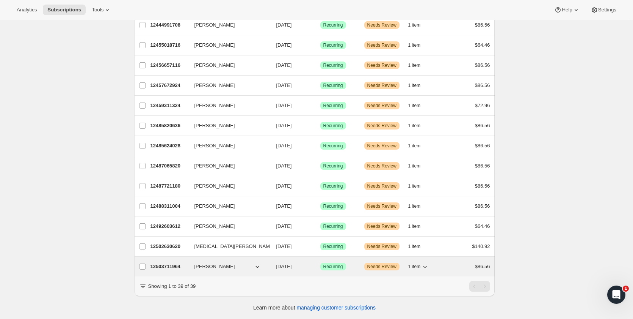
click at [171, 262] on p "12503711964" at bounding box center [170, 266] width 38 height 8
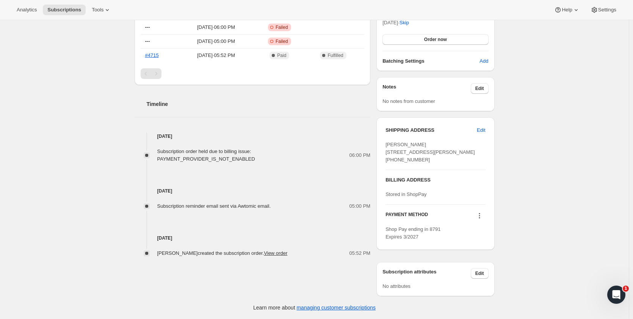
scroll to position [295, 0]
click at [482, 215] on icon at bounding box center [480, 216] width 8 height 8
click at [482, 242] on span "Send link to update card" at bounding box center [481, 245] width 53 height 6
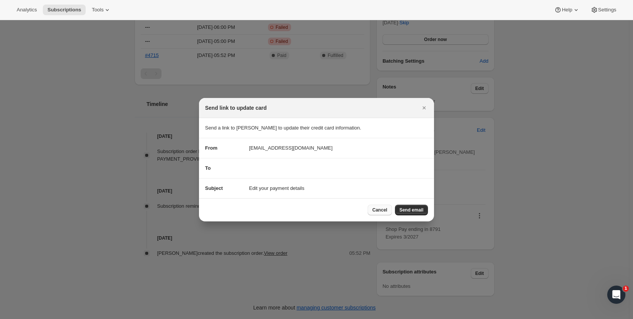
click at [383, 209] on span "Cancel" at bounding box center [379, 210] width 15 height 6
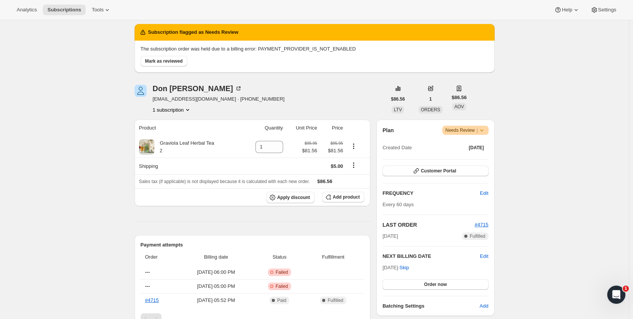
scroll to position [30, 0]
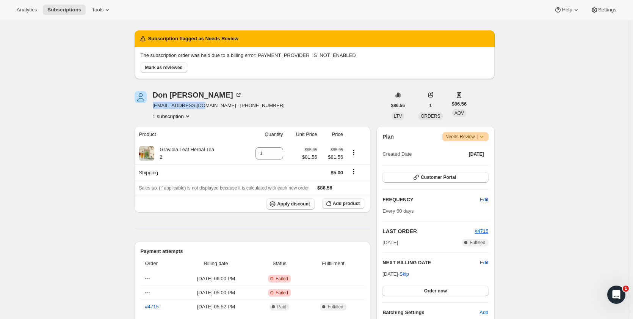
drag, startPoint x: 154, startPoint y: 105, endPoint x: 200, endPoint y: 107, distance: 45.2
click at [200, 107] on span "[EMAIL_ADDRESS][DOMAIN_NAME] · [PHONE_NUMBER]" at bounding box center [219, 106] width 132 height 8
copy span "[EMAIL_ADDRESS][DOMAIN_NAME]"
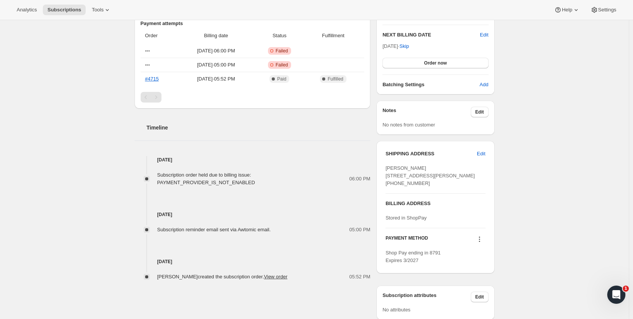
scroll to position [295, 0]
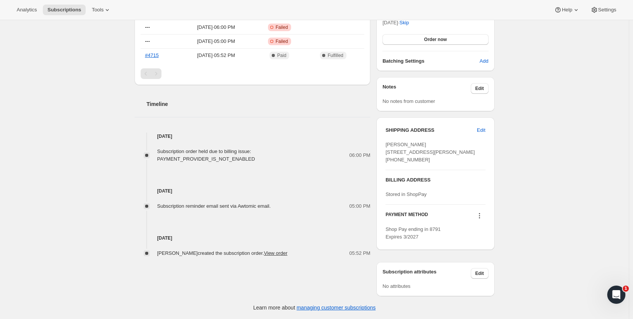
click at [481, 217] on icon at bounding box center [480, 216] width 8 height 8
click at [479, 242] on span "Send link to update card" at bounding box center [481, 245] width 53 height 6
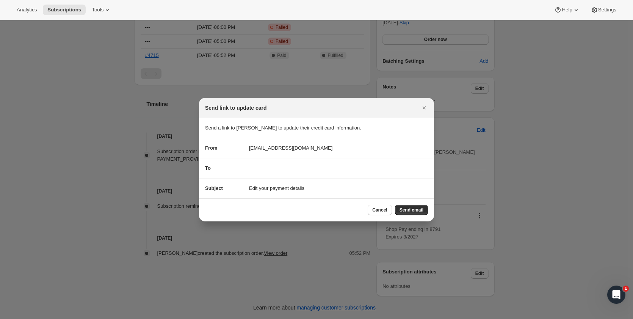
click at [279, 165] on div "To" at bounding box center [316, 168] width 223 height 8
click at [243, 170] on div "To" at bounding box center [316, 168] width 223 height 8
click at [407, 211] on span "Send email" at bounding box center [412, 210] width 24 height 6
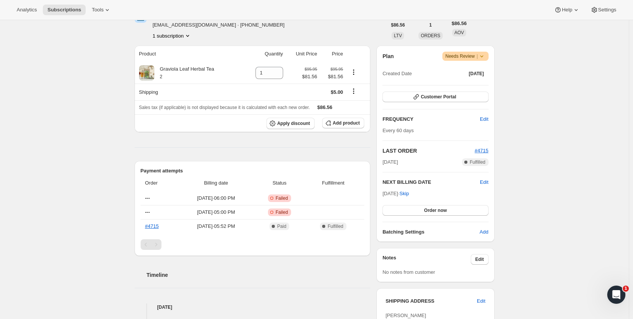
scroll to position [144, 0]
